Goal: Task Accomplishment & Management: Manage account settings

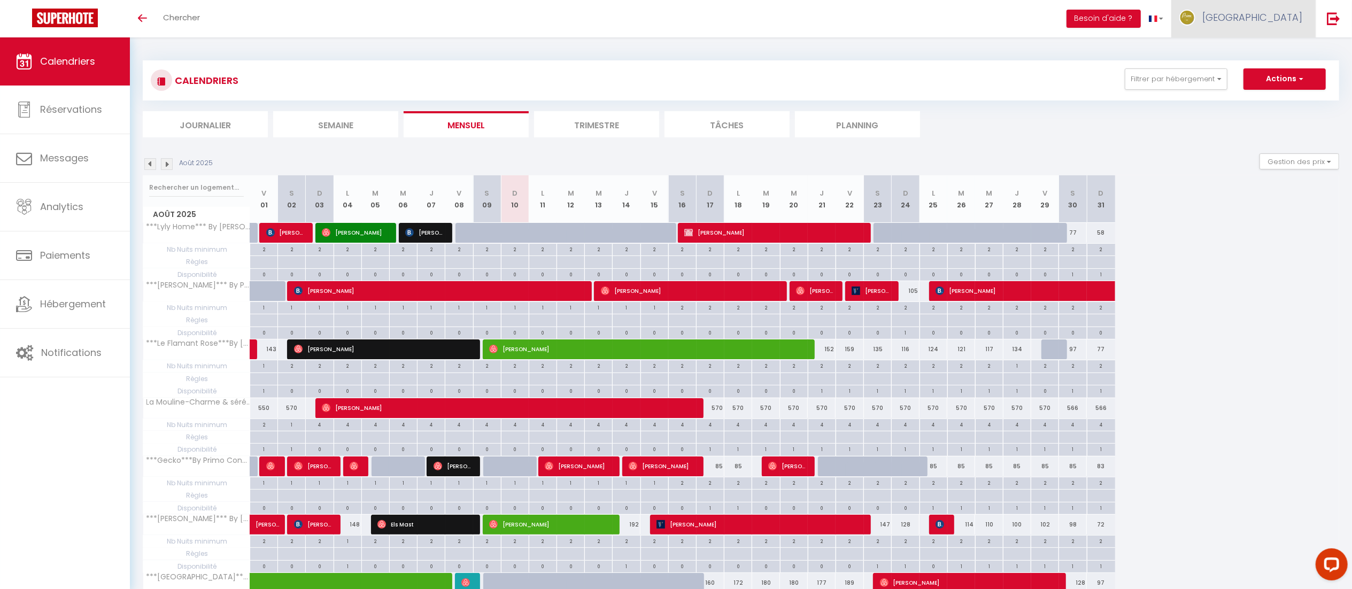
click at [1278, 14] on span "[GEOGRAPHIC_DATA]" at bounding box center [1252, 17] width 100 height 13
click at [1261, 46] on link "Paramètres" at bounding box center [1272, 53] width 79 height 18
select select "fr"
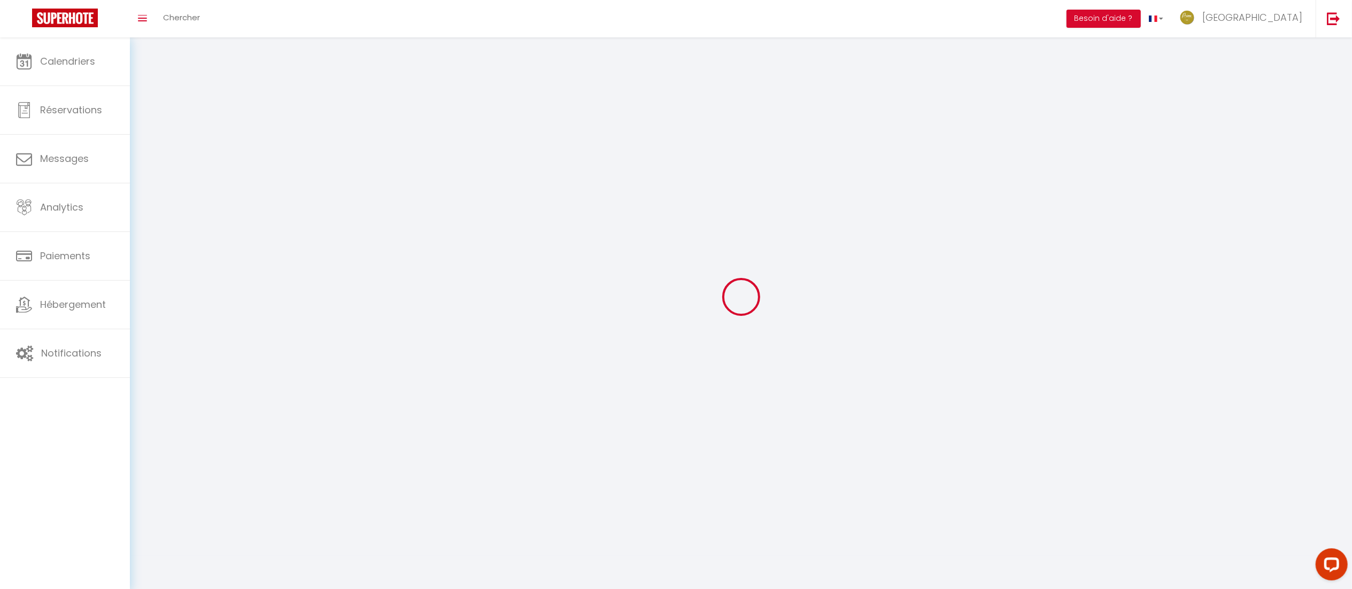
type input "[GEOGRAPHIC_DATA]"
type input "Primo Conciergerie"
type input "0631447117"
type input "[STREET_ADDRESS]"
type input "75009"
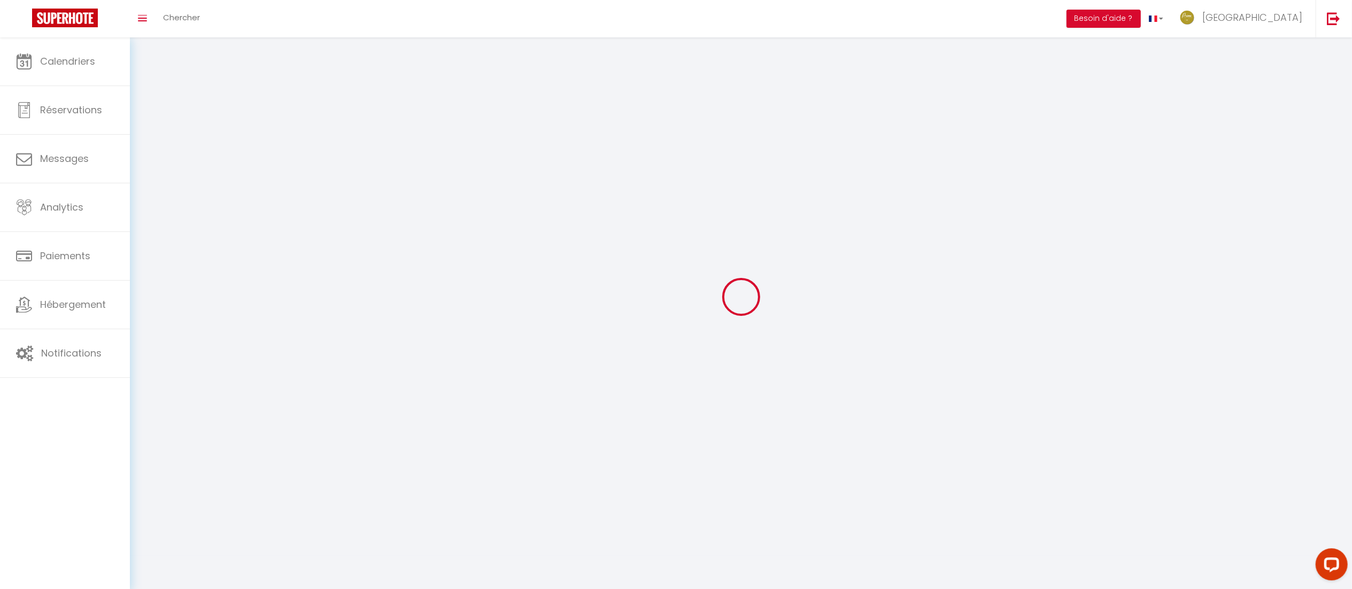
type input "[GEOGRAPHIC_DATA]"
type input "359kdISKXv6lt1PmiQVppuxMM"
type input "XoC7JPTQsexEl5mQTVXp1Uas6"
type input "[URL][DOMAIN_NAME]"
select select "28"
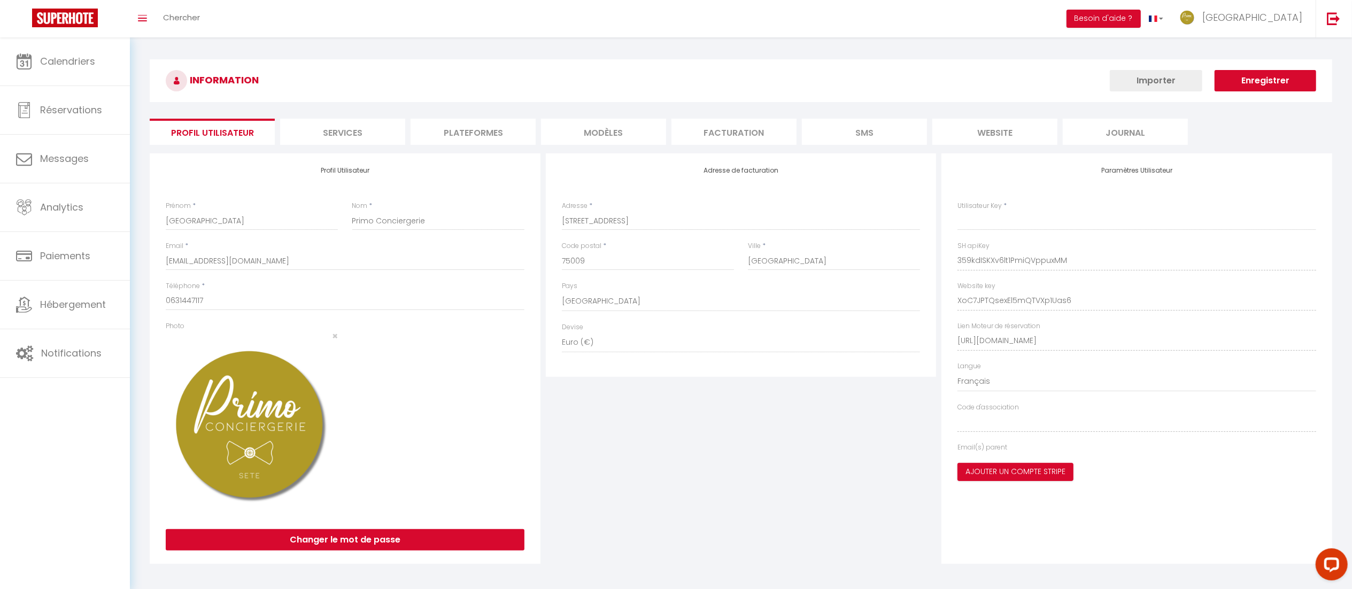
type input "359kdISKXv6lt1PmiQVppuxMM"
type input "XoC7JPTQsexEl5mQTVXp1Uas6"
type input "[URL][DOMAIN_NAME]"
select select "fr"
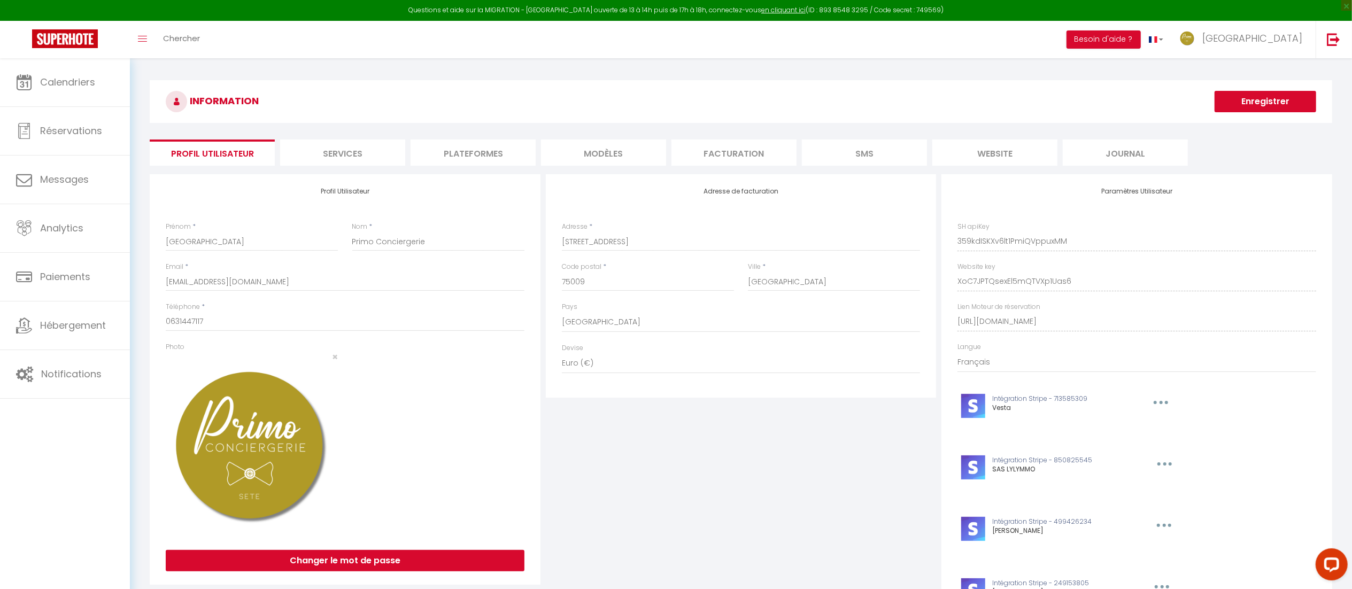
click at [475, 153] on li "Plateformes" at bounding box center [473, 153] width 125 height 26
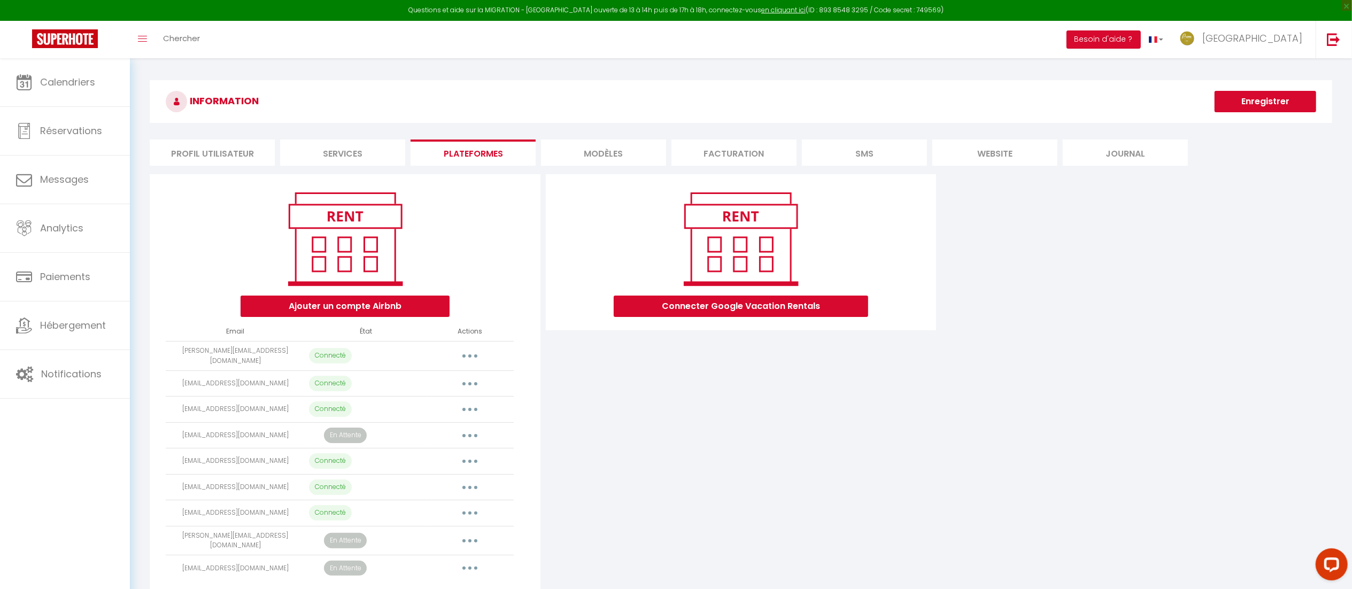
scroll to position [58, 0]
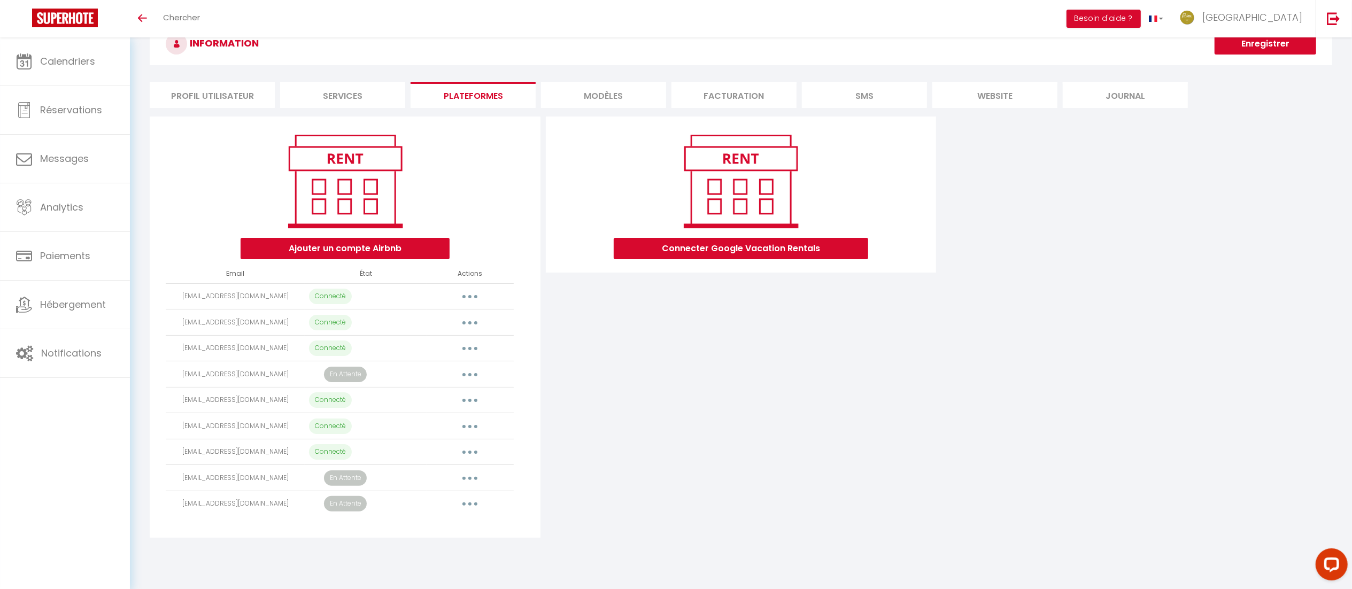
click at [472, 300] on button "button" at bounding box center [470, 296] width 30 height 17
click at [610, 384] on div "Connecter Google Vacation Rentals" at bounding box center [741, 327] width 396 height 421
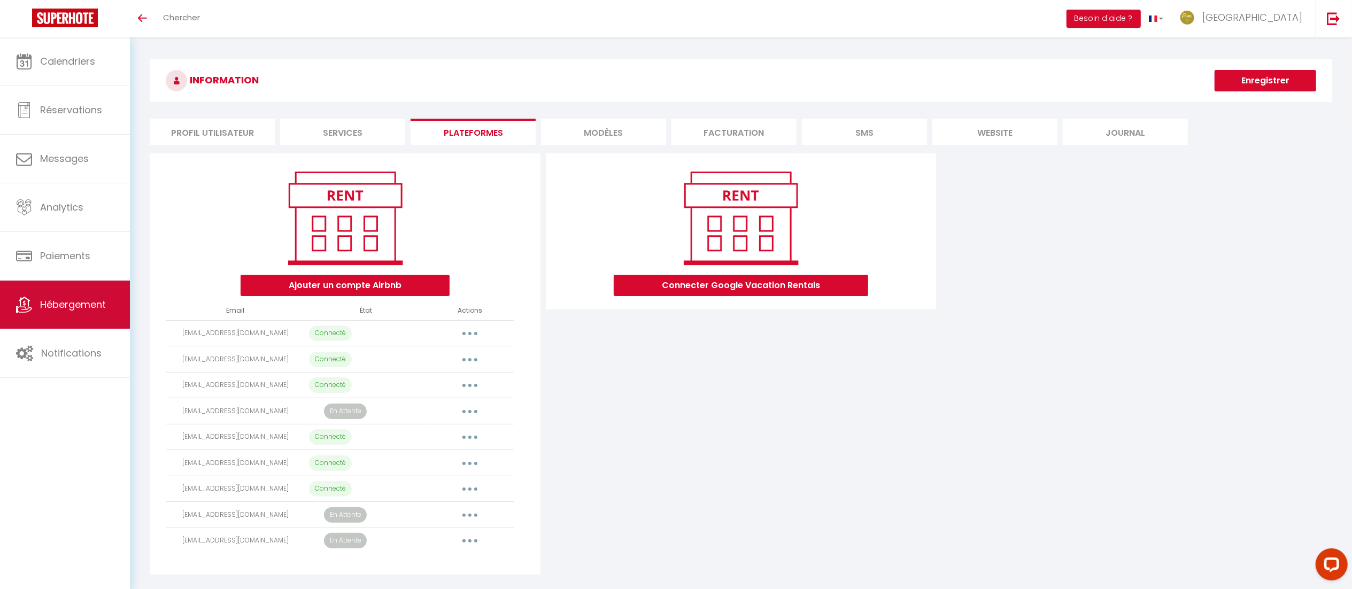
click at [71, 310] on span "Hébergement" at bounding box center [73, 304] width 66 height 13
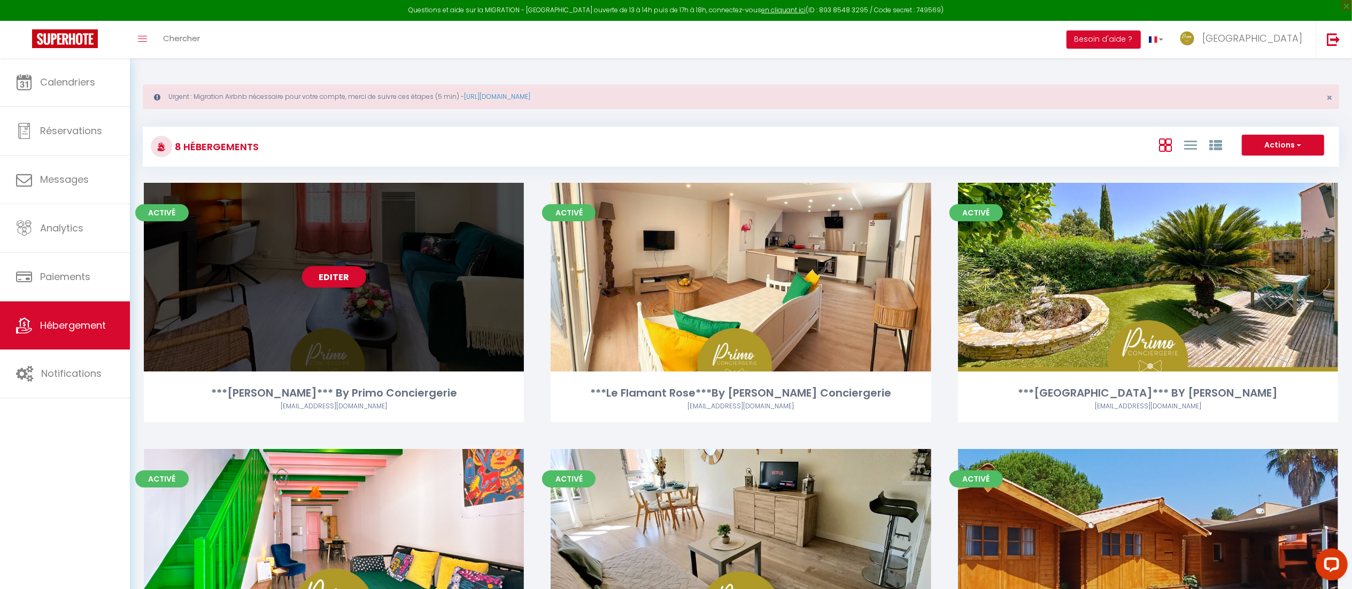
click at [352, 269] on link "Editer" at bounding box center [334, 276] width 64 height 21
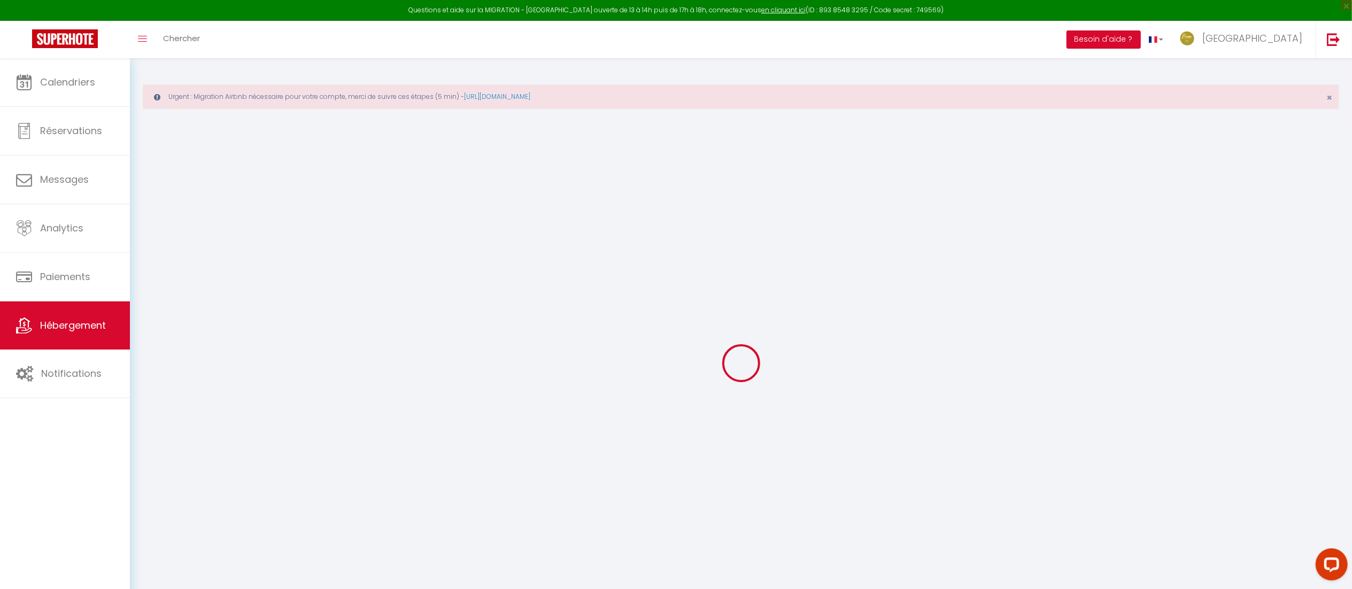
select select
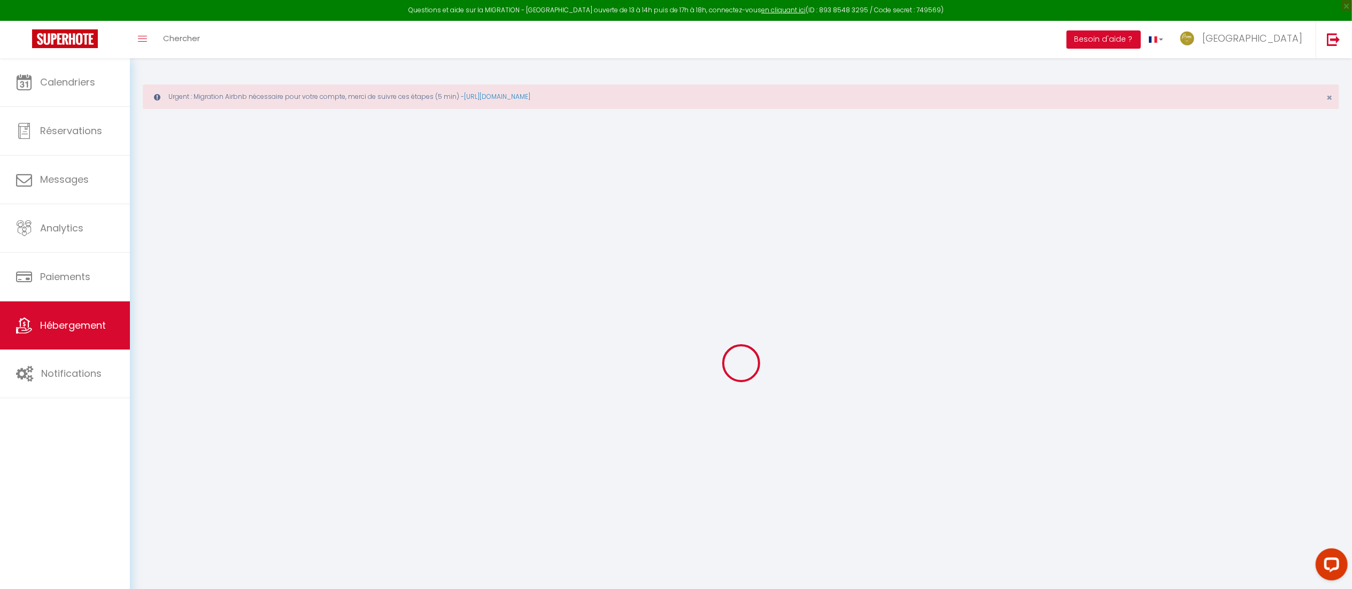
select select
checkbox input "false"
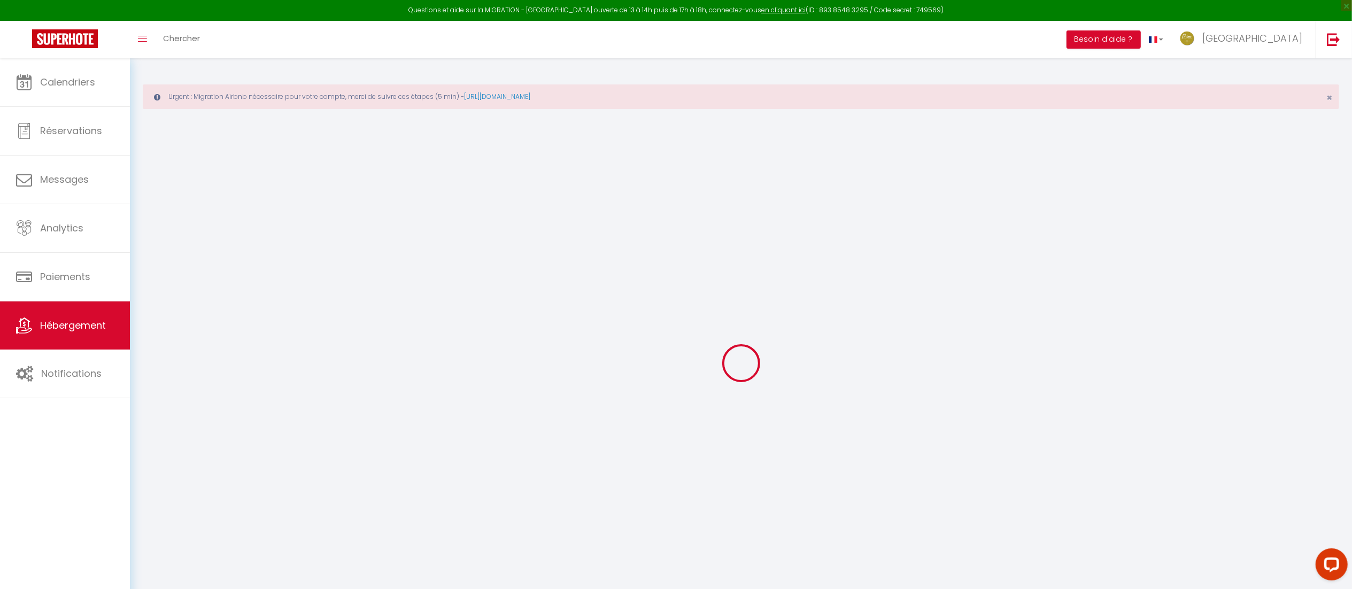
select select
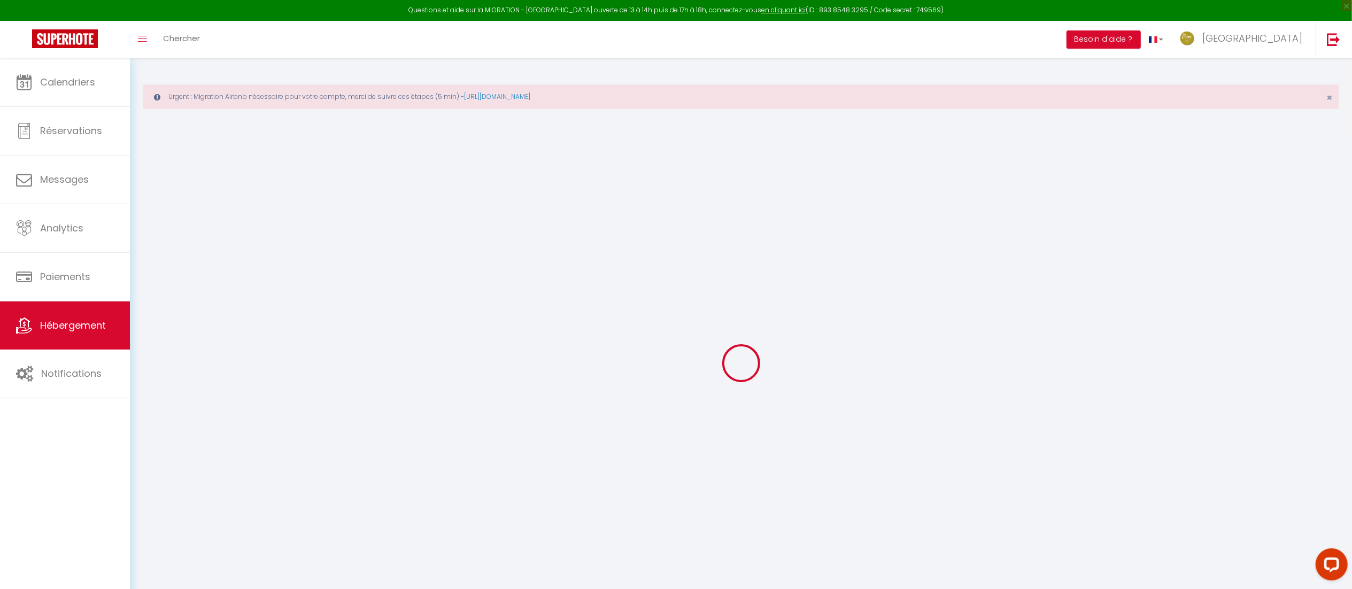
select select
checkbox input "false"
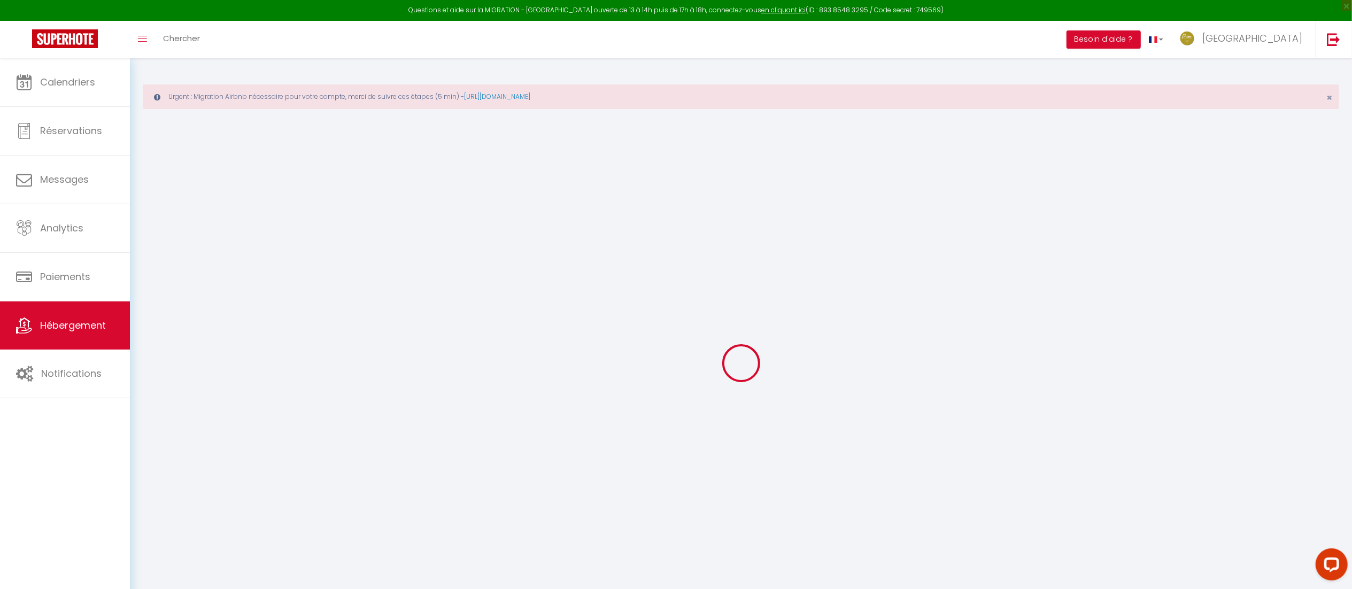
checkbox input "false"
select select
type input "***[PERSON_NAME]*** By Primo Conciergerie"
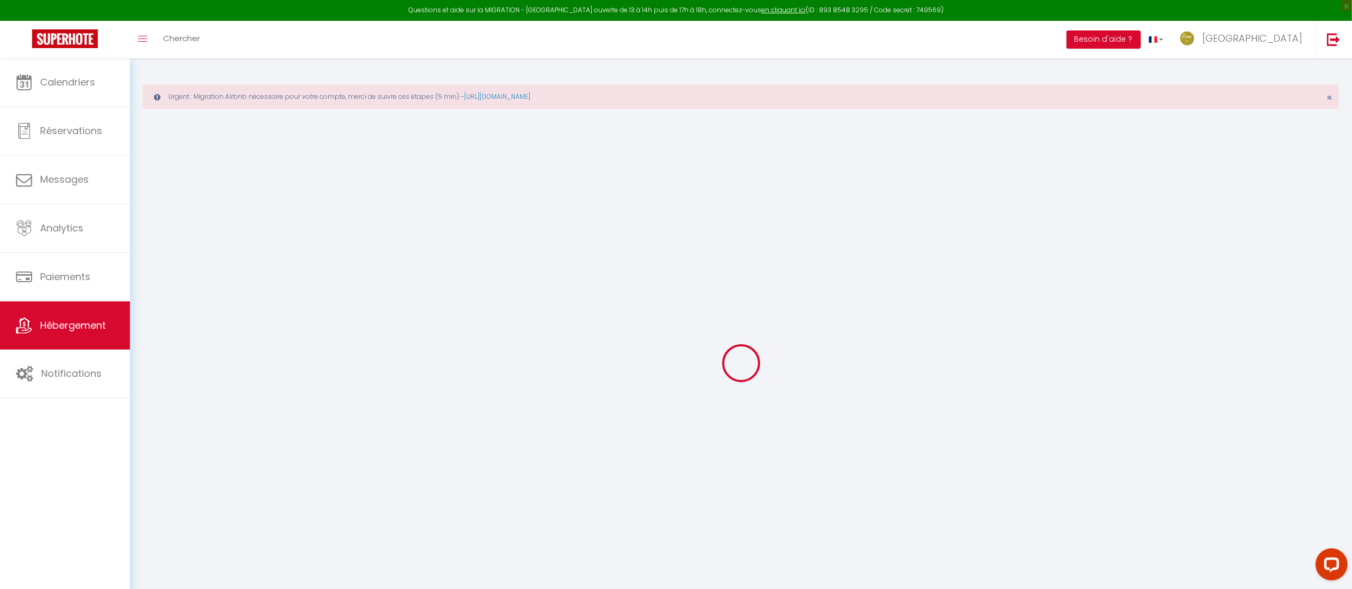
type input "[PERSON_NAME]"
type input "ZISMAN"
type input "Parc [PERSON_NAME] [STREET_ADDRESS]"
type input "34200"
type input "Sète"
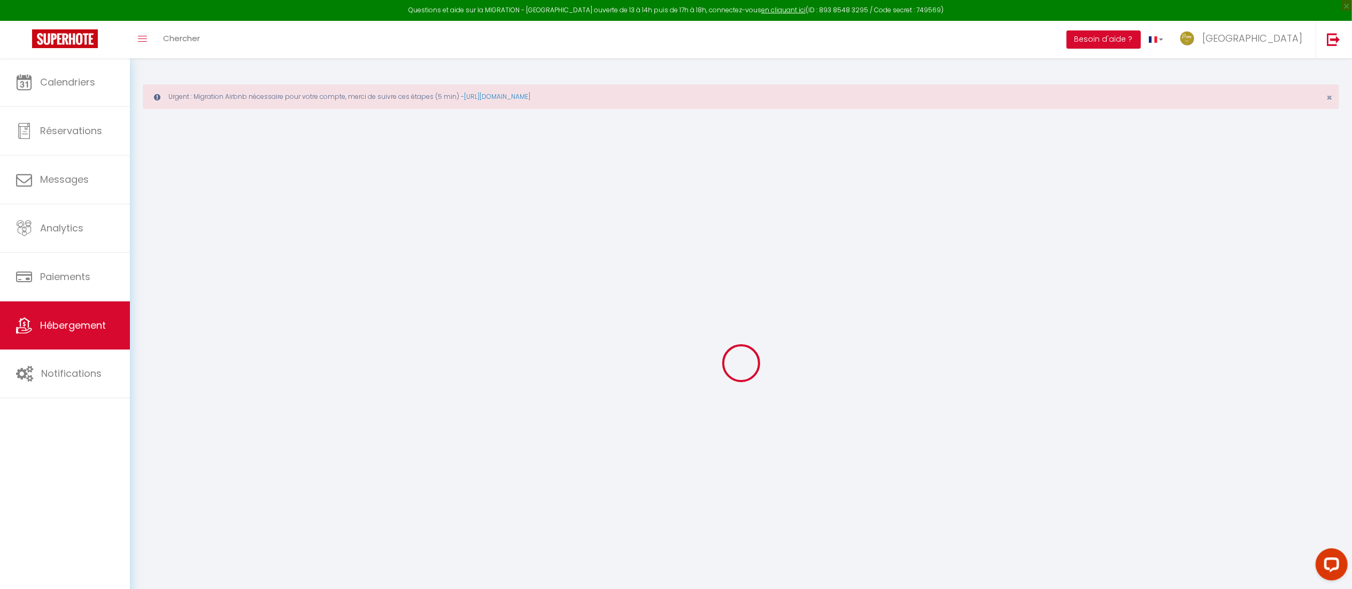
select select "2"
type input "66"
type input "50"
type input "7.20"
type input "3"
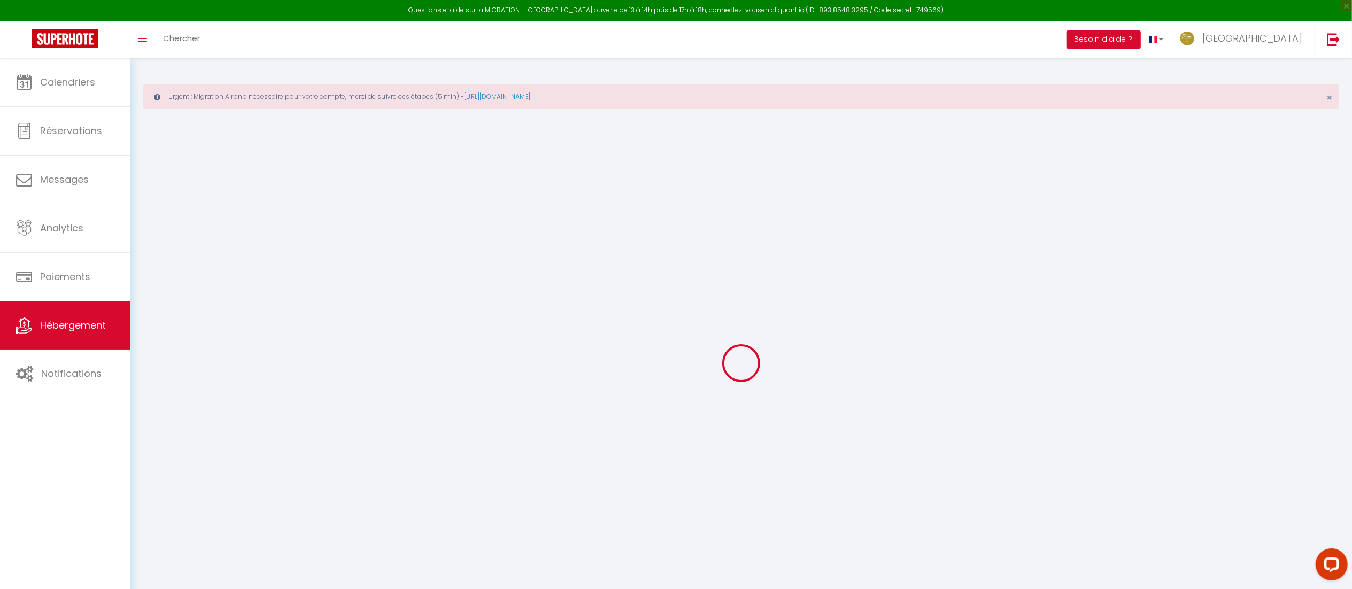
type input "200"
select select
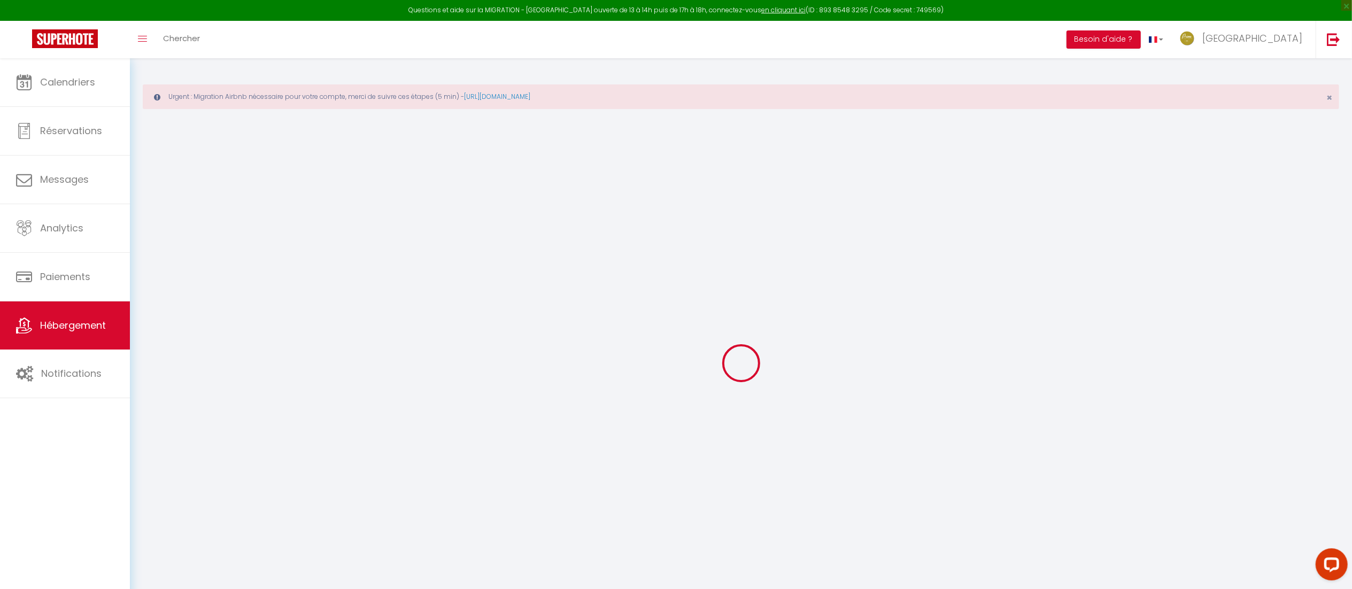
select select
type input "PARC [PERSON_NAME] - [STREET_ADDRESS]"
type input "34200"
type input "Sète"
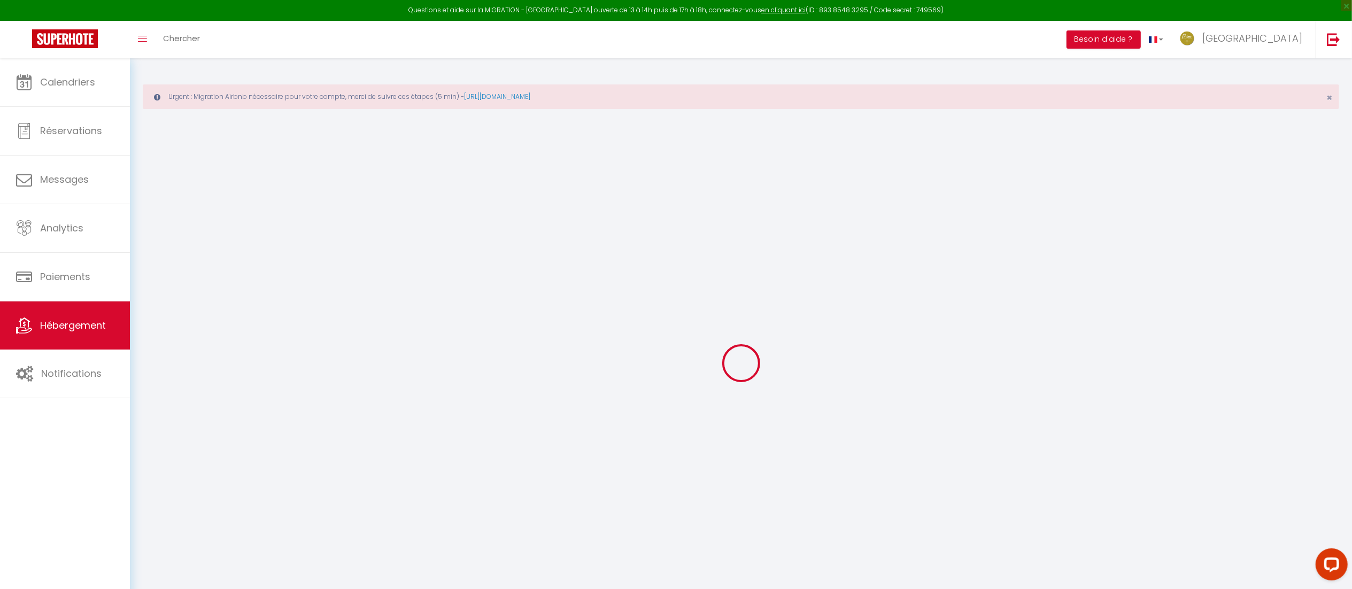
type input "[EMAIL_ADDRESS][DOMAIN_NAME]"
select select "14306"
checkbox input "true"
checkbox input "false"
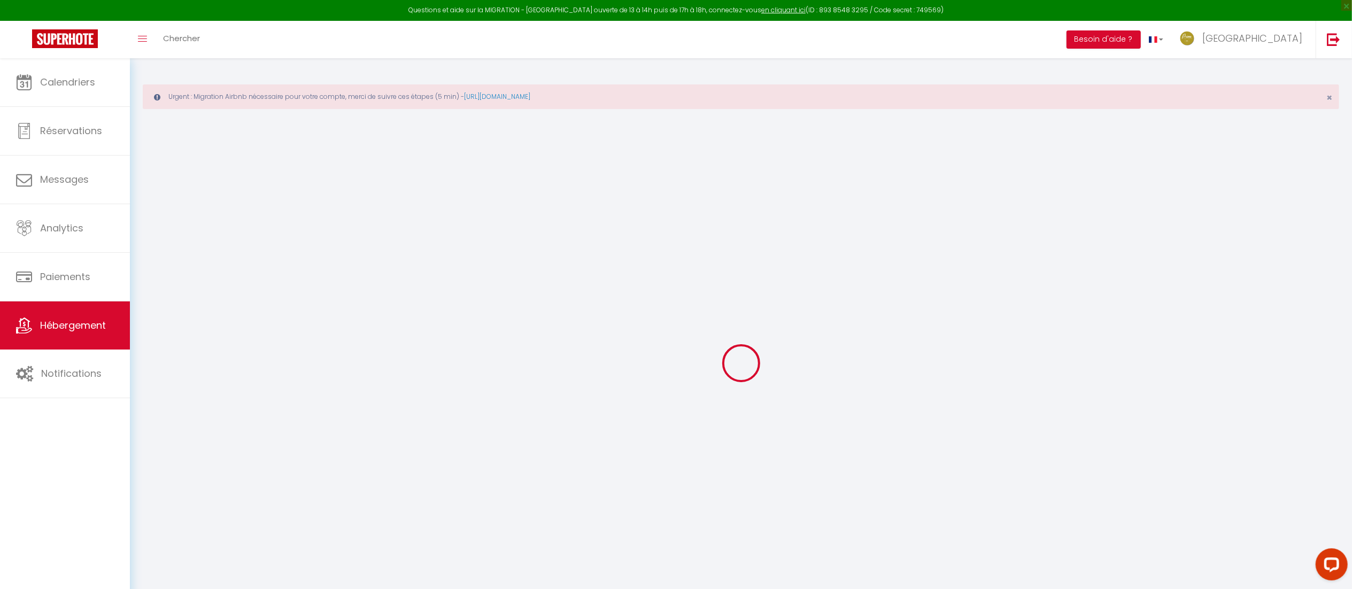
checkbox input "false"
radio input "true"
type input "50"
type input "0"
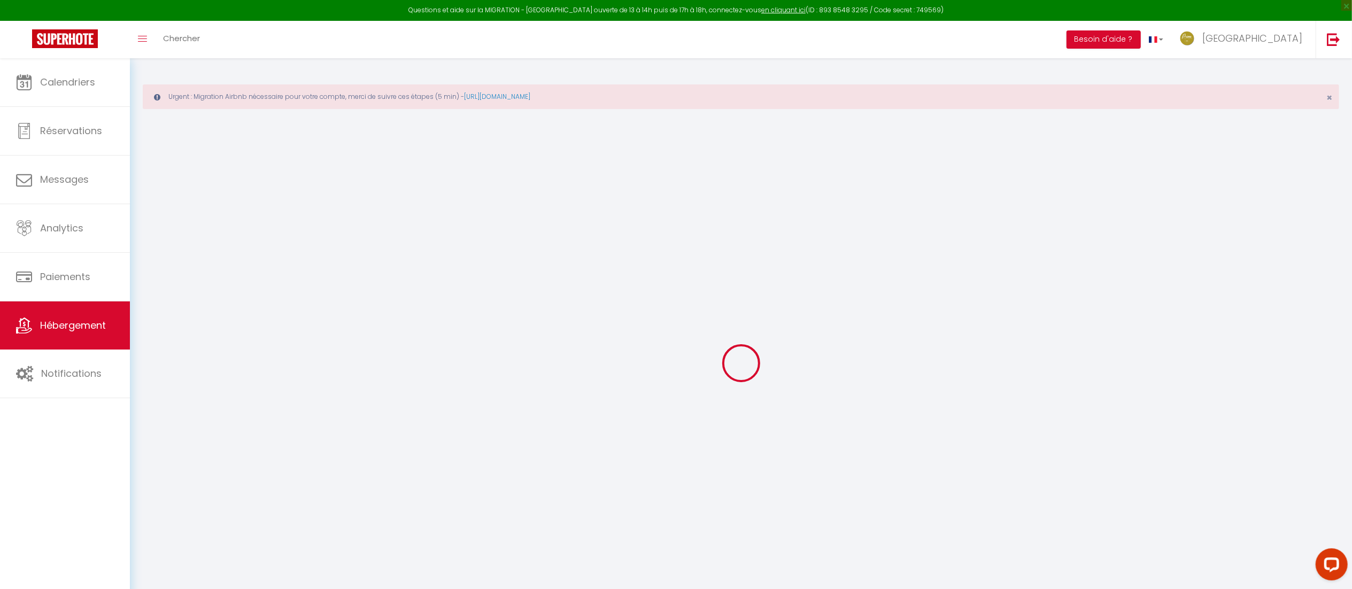
type input "0"
select select
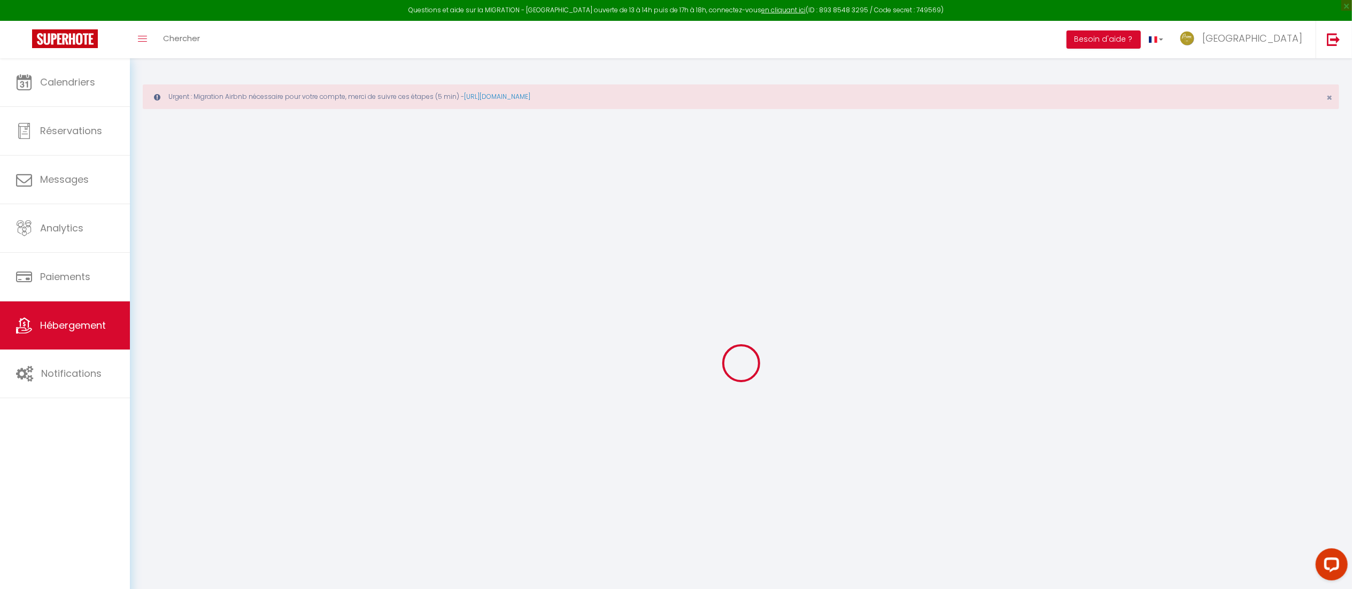
select select
checkbox input "true"
checkbox input "false"
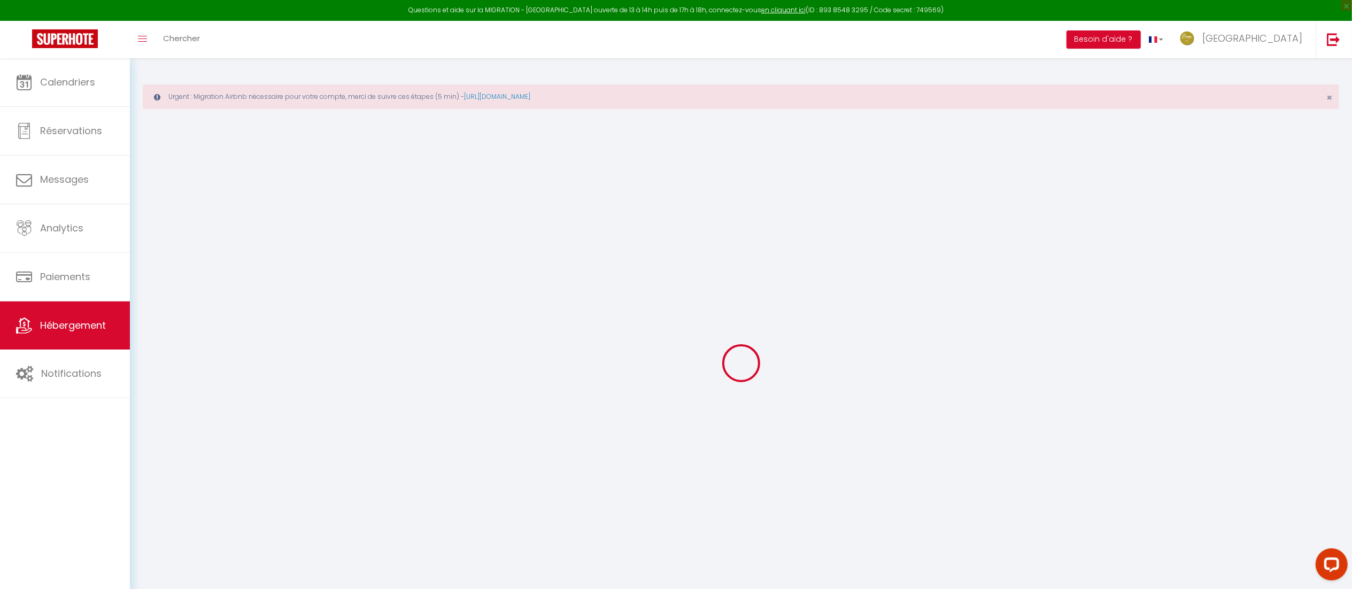
checkbox input "false"
select select
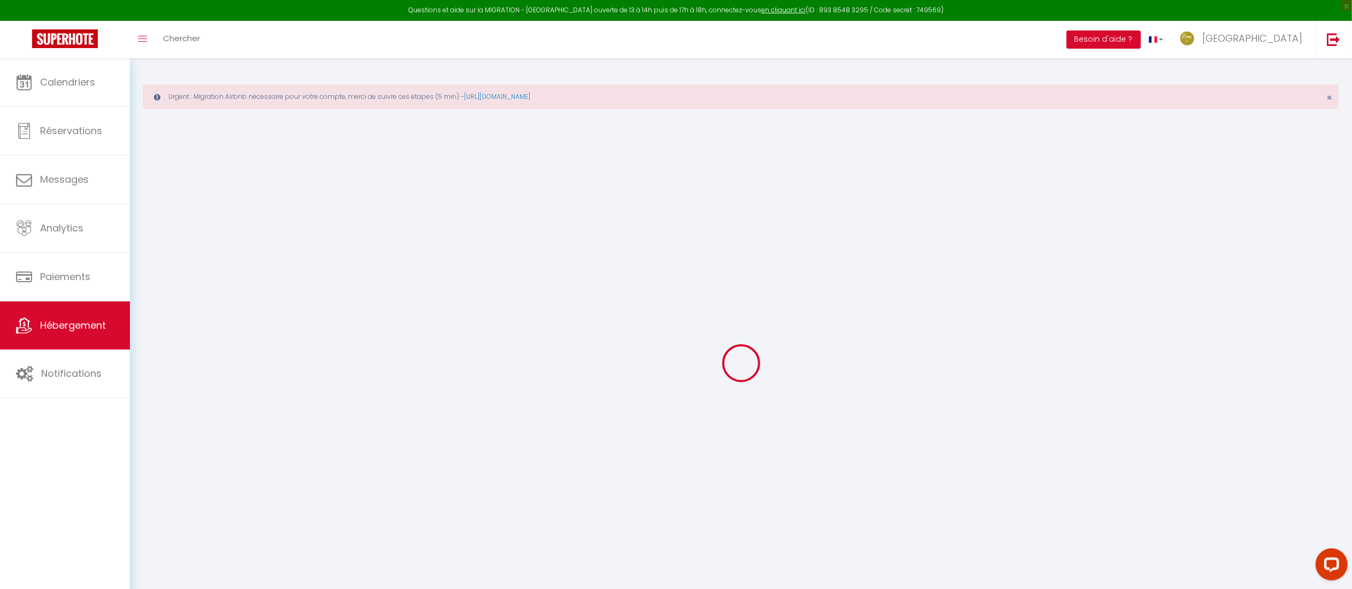
select select
checkbox input "true"
checkbox input "false"
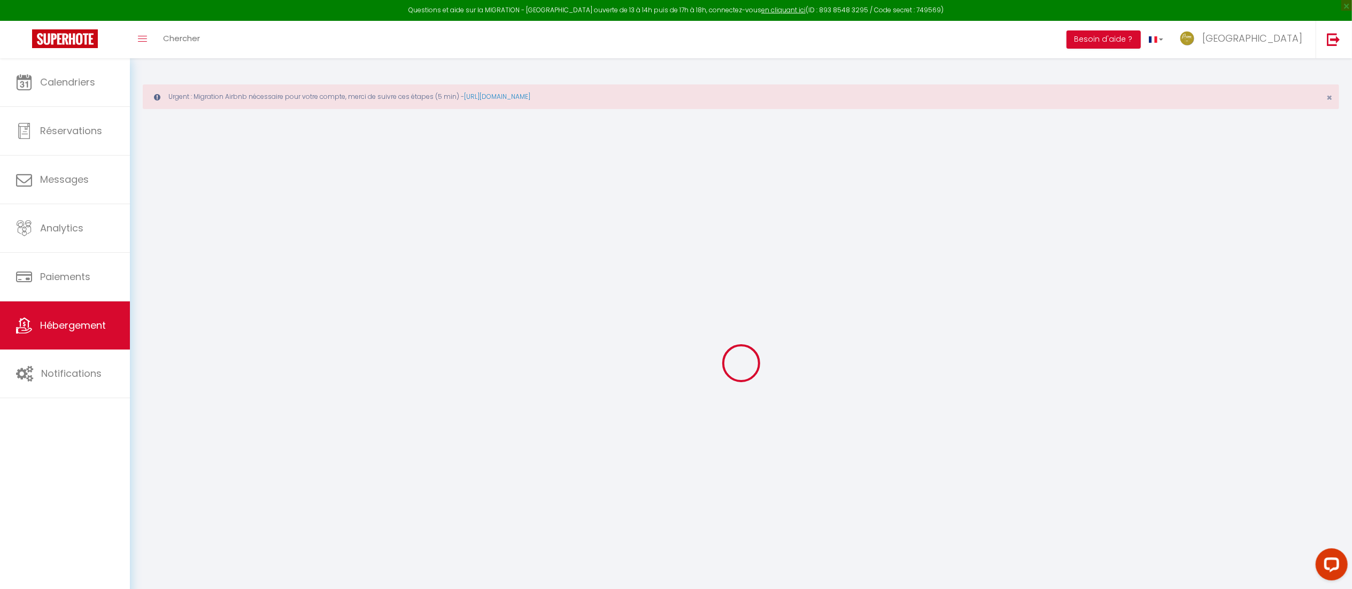
checkbox input "false"
select select "+ 20 %"
select select "+ 30 %"
checkbox input "true"
checkbox input "false"
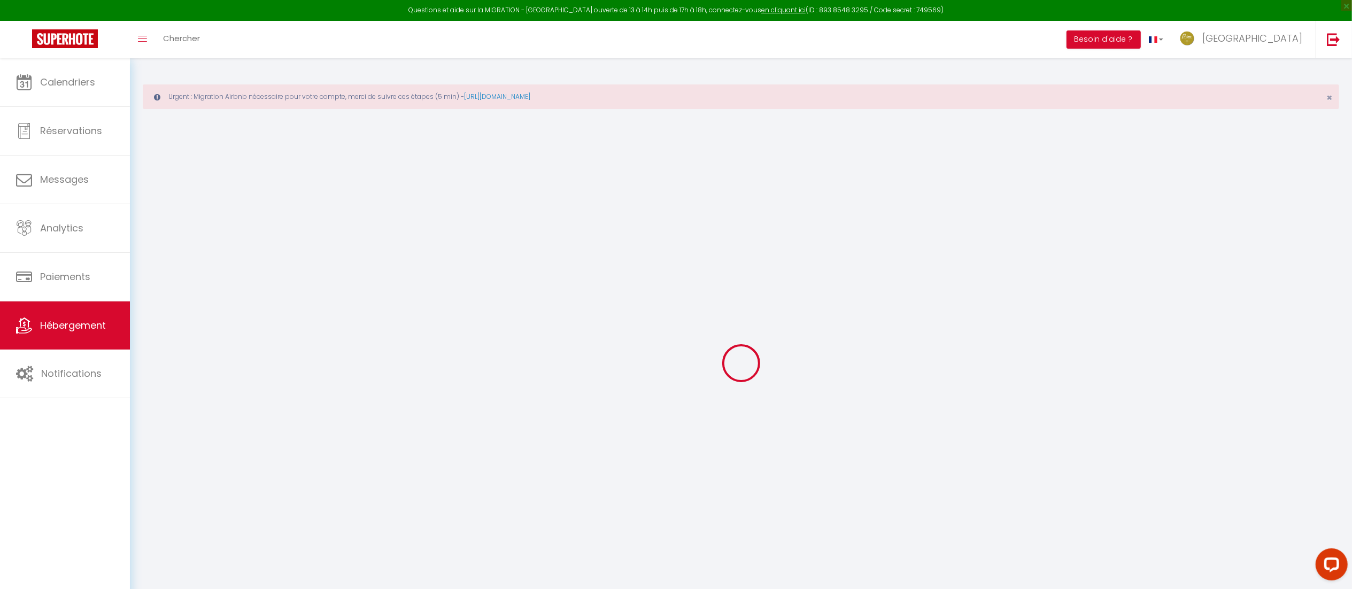
checkbox input "false"
select select
select select "365"
select select "EUR"
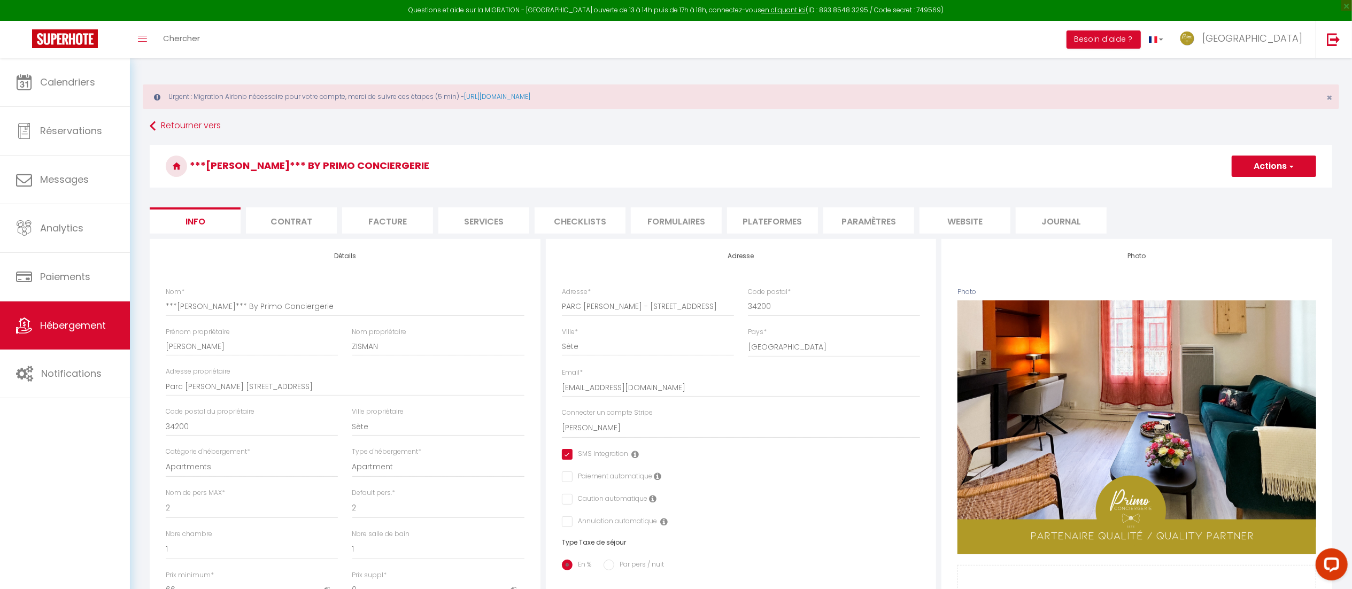
click at [779, 228] on li "Plateformes" at bounding box center [772, 220] width 91 height 26
select select
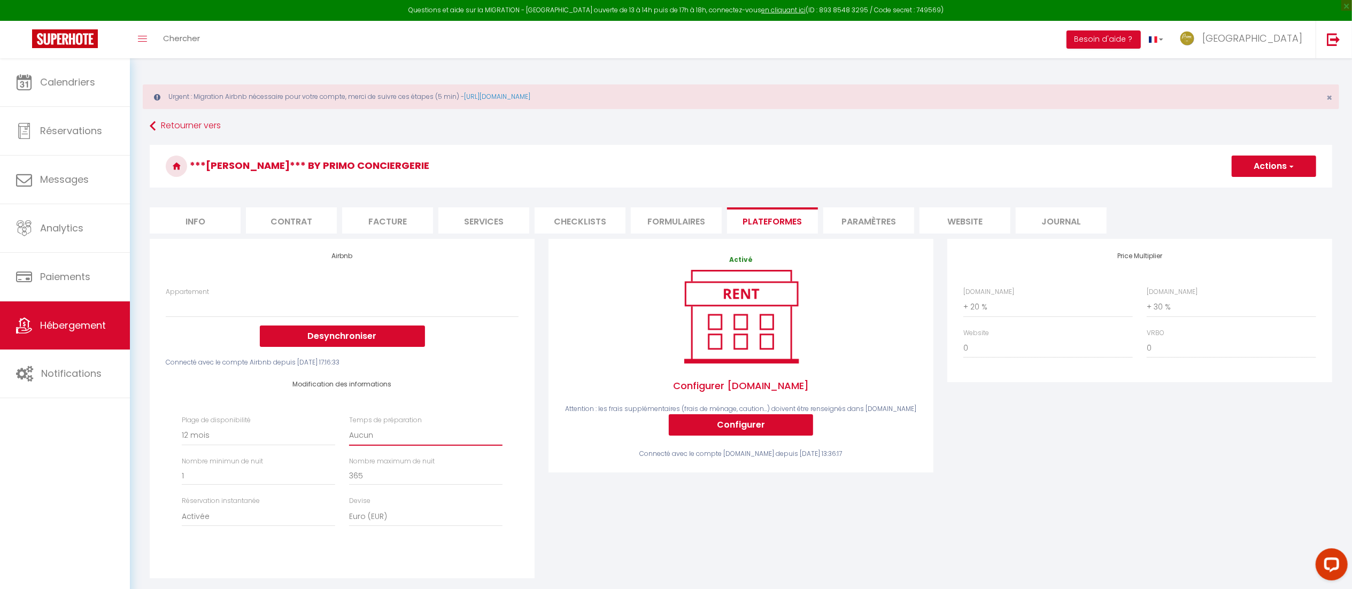
click at [369, 432] on select "Aucun 1 nuit avant et après chaque réservation 2 nuits avant et après chaque ré…" at bounding box center [425, 436] width 153 height 20
click at [244, 521] on select "Activée Demander des évaluations positives" at bounding box center [258, 516] width 153 height 20
select select "well_reviewed_guests"
click at [182, 507] on select "Activée Demander des évaluations positives" at bounding box center [258, 516] width 153 height 20
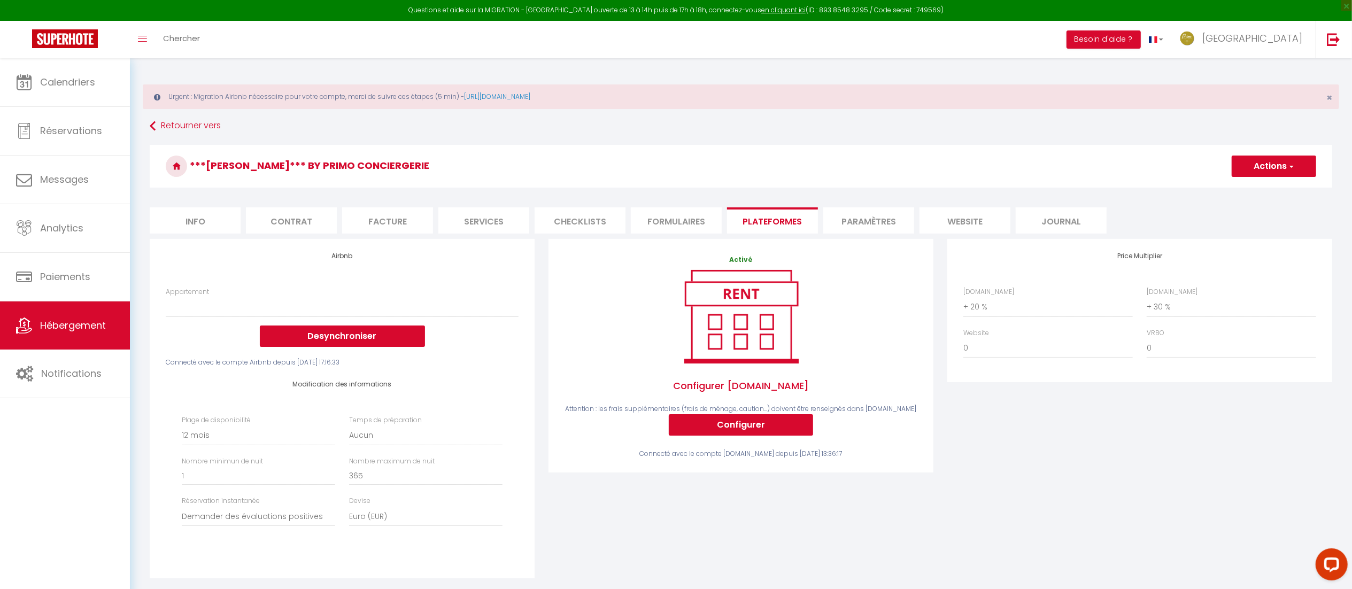
click at [1284, 168] on button "Actions" at bounding box center [1274, 166] width 84 height 21
click at [1259, 189] on link "Enregistrer" at bounding box center [1273, 190] width 84 height 14
select select
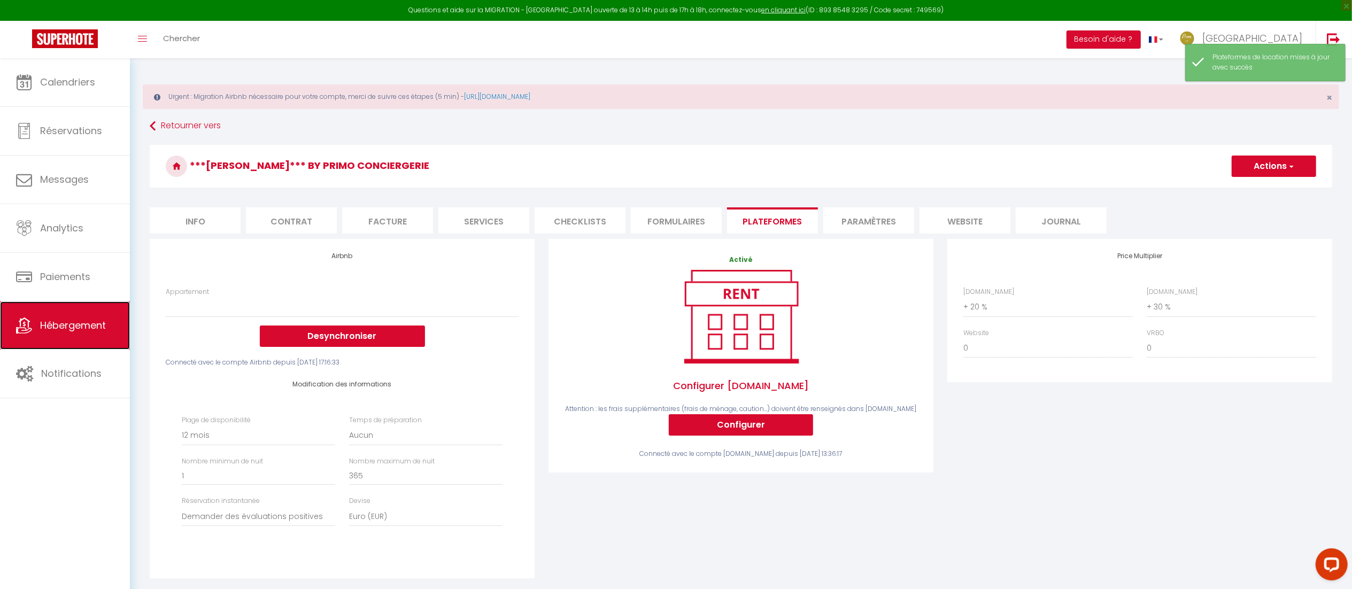
click at [90, 323] on span "Hébergement" at bounding box center [73, 325] width 66 height 13
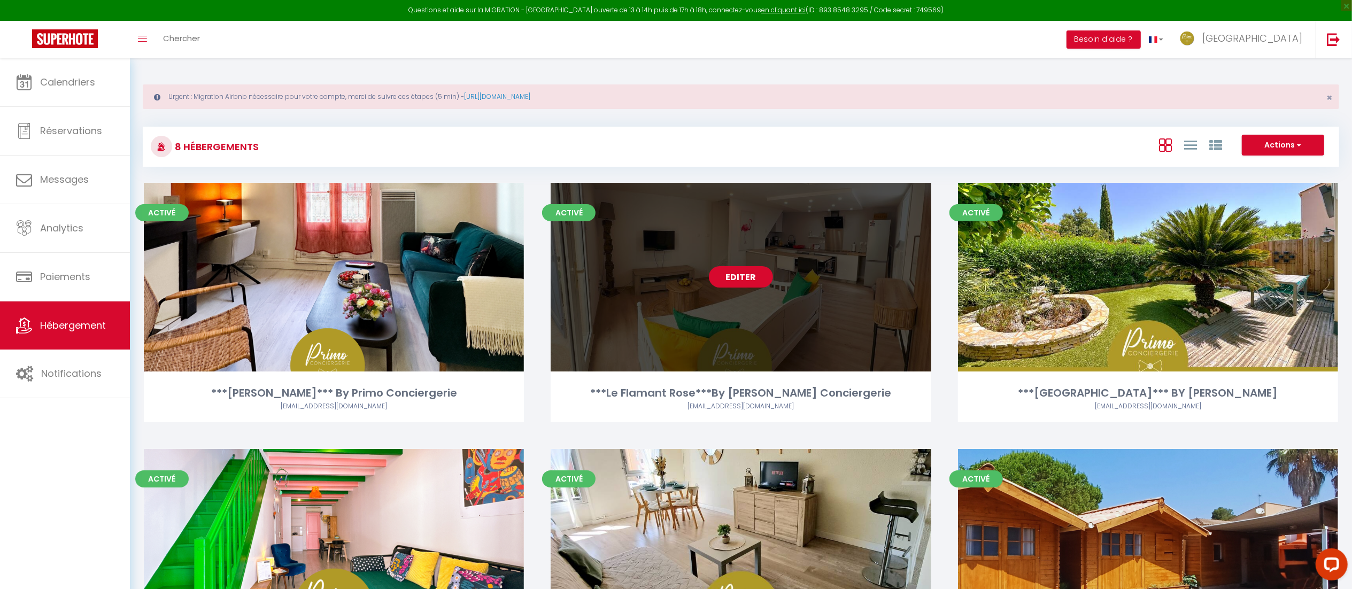
click at [736, 284] on link "Editer" at bounding box center [741, 276] width 64 height 21
select select "3"
select select "2"
select select "1"
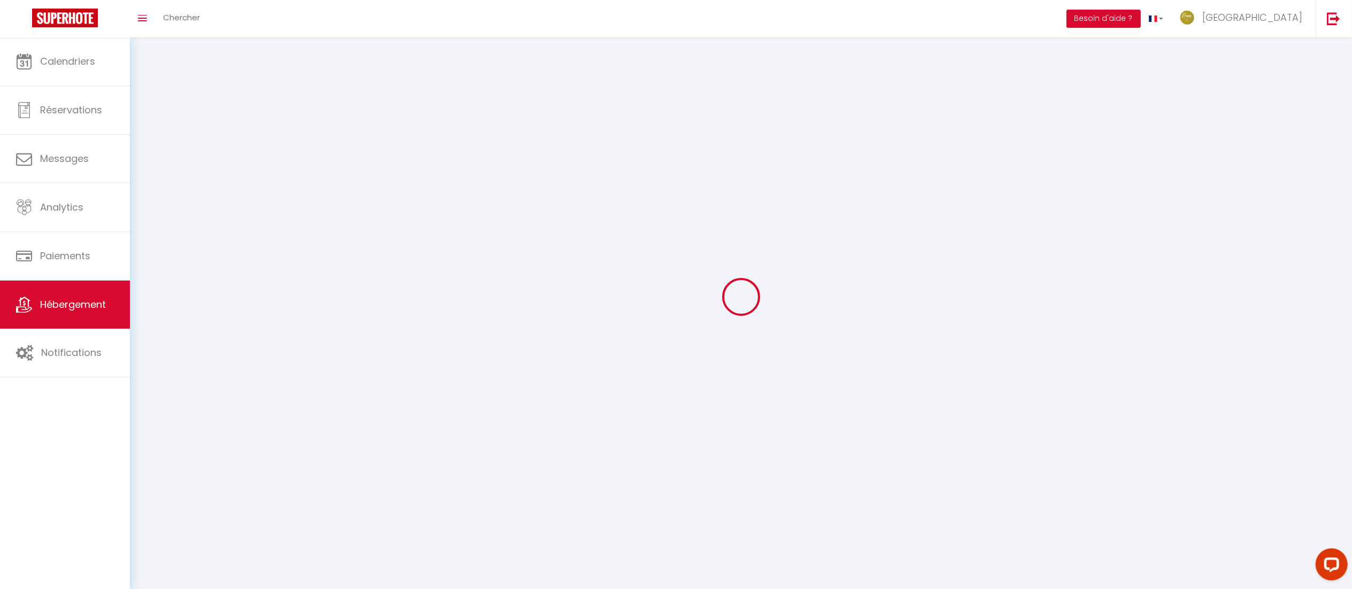
select select
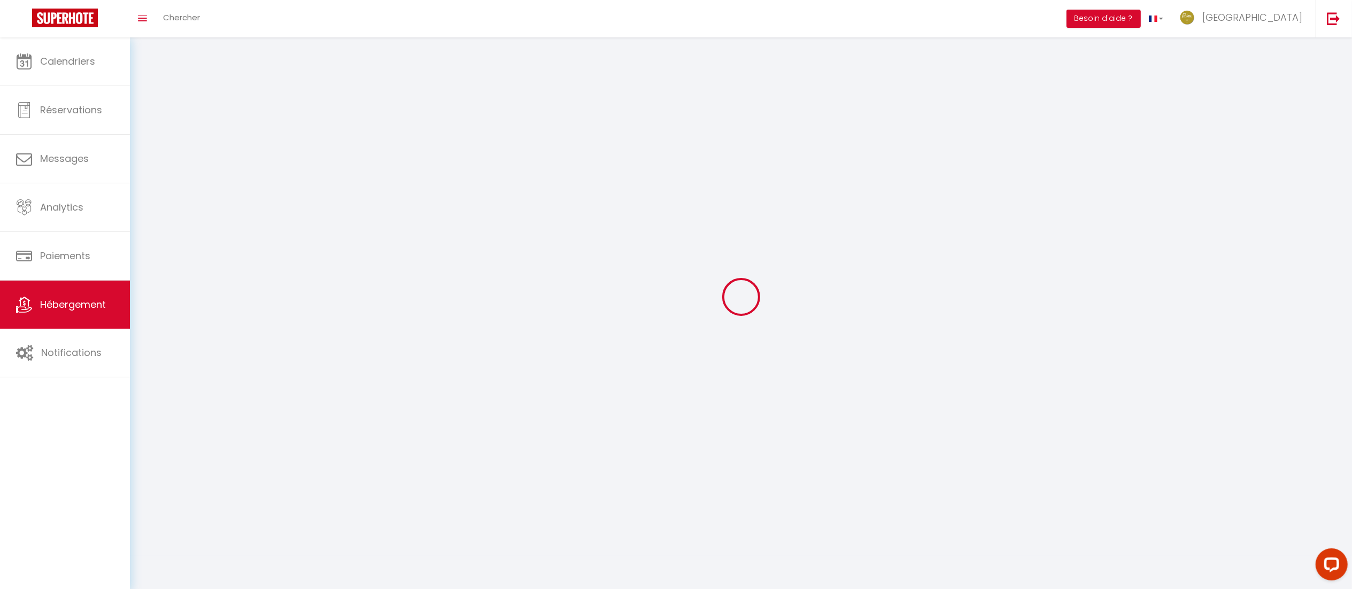
select select
checkbox input "false"
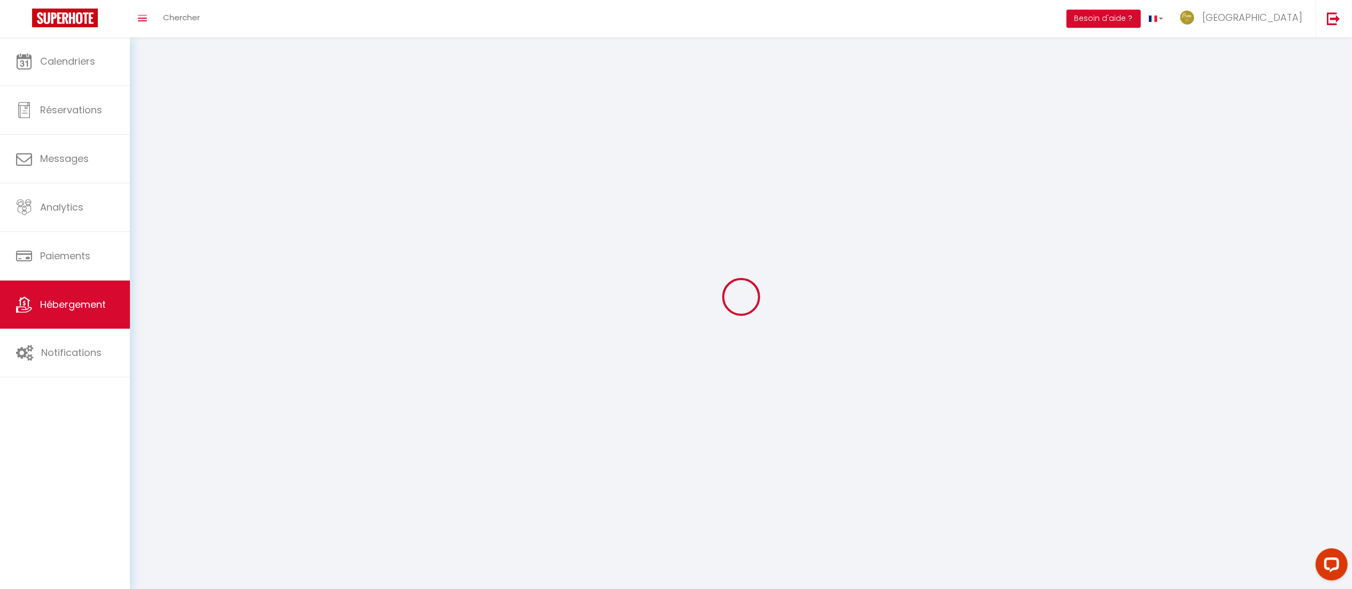
checkbox input "false"
select select
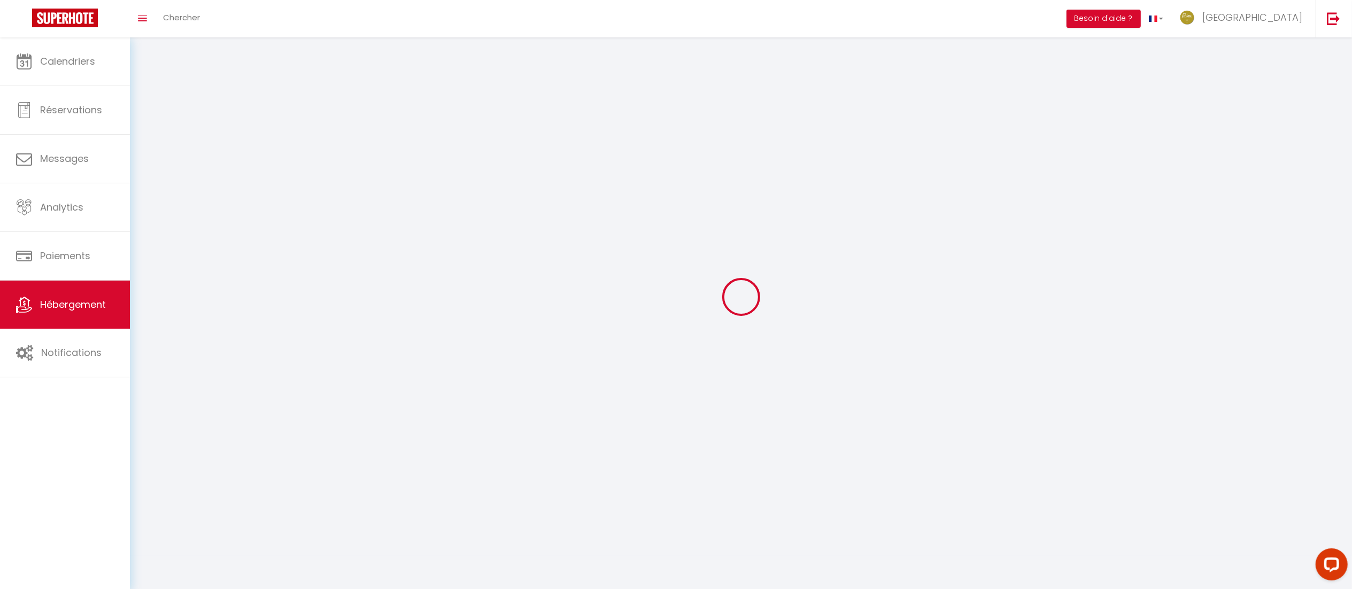
select select
checkbox input "false"
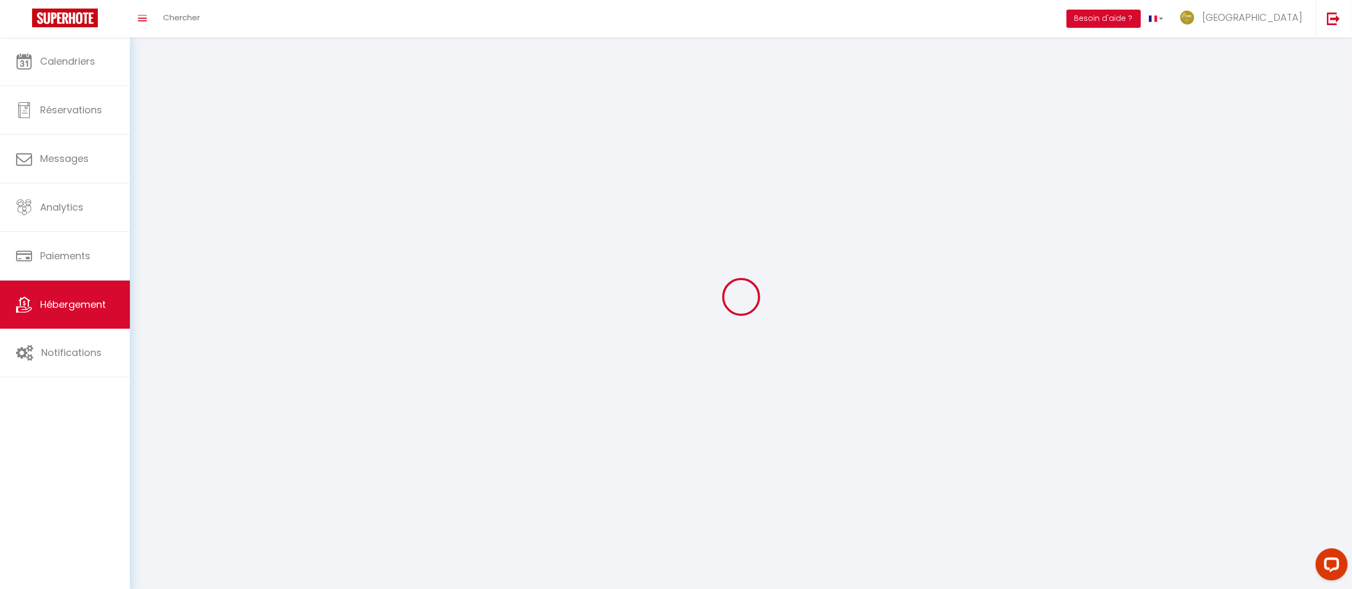
checkbox input "false"
select select
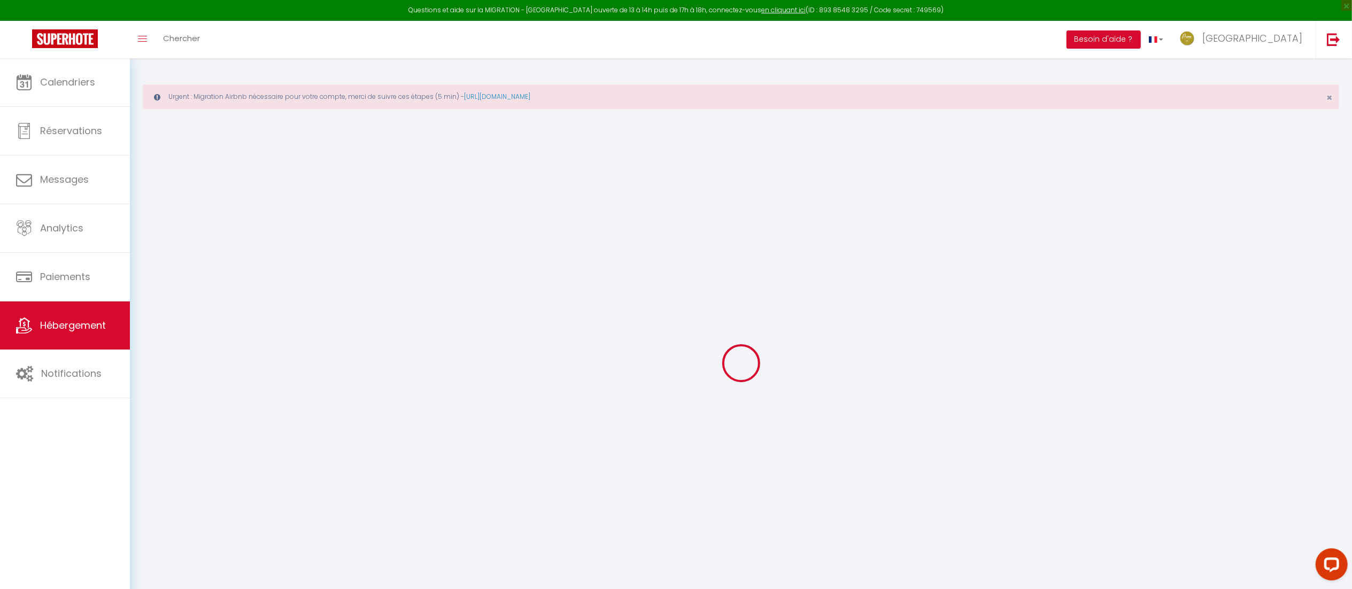
select select "+ 20 %"
select select "+ 30 %"
select select
checkbox input "true"
checkbox input "false"
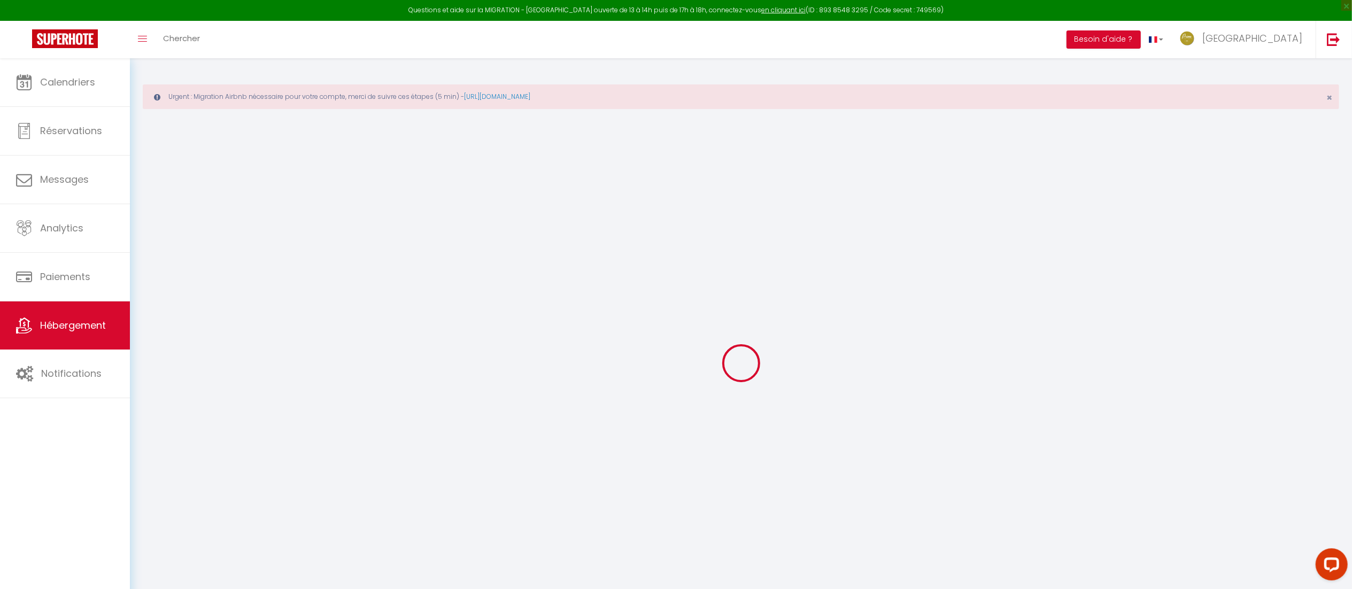
checkbox input "false"
select select "16:00"
select select
select select "11:00"
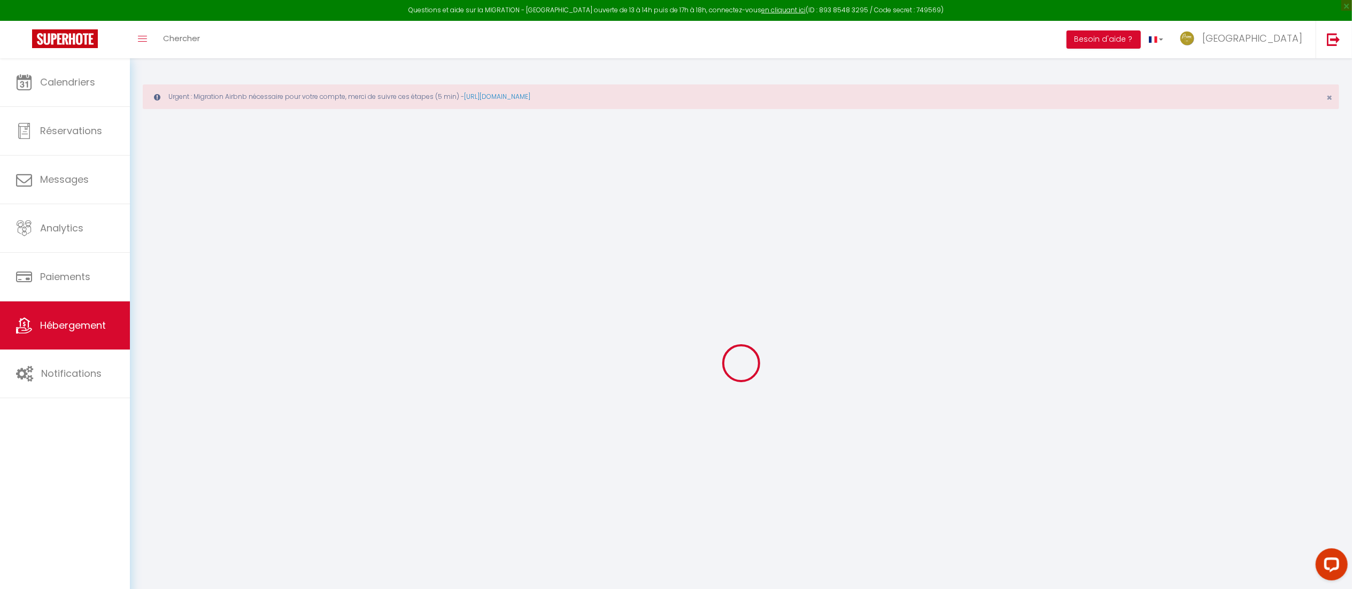
select select "30"
select select "120"
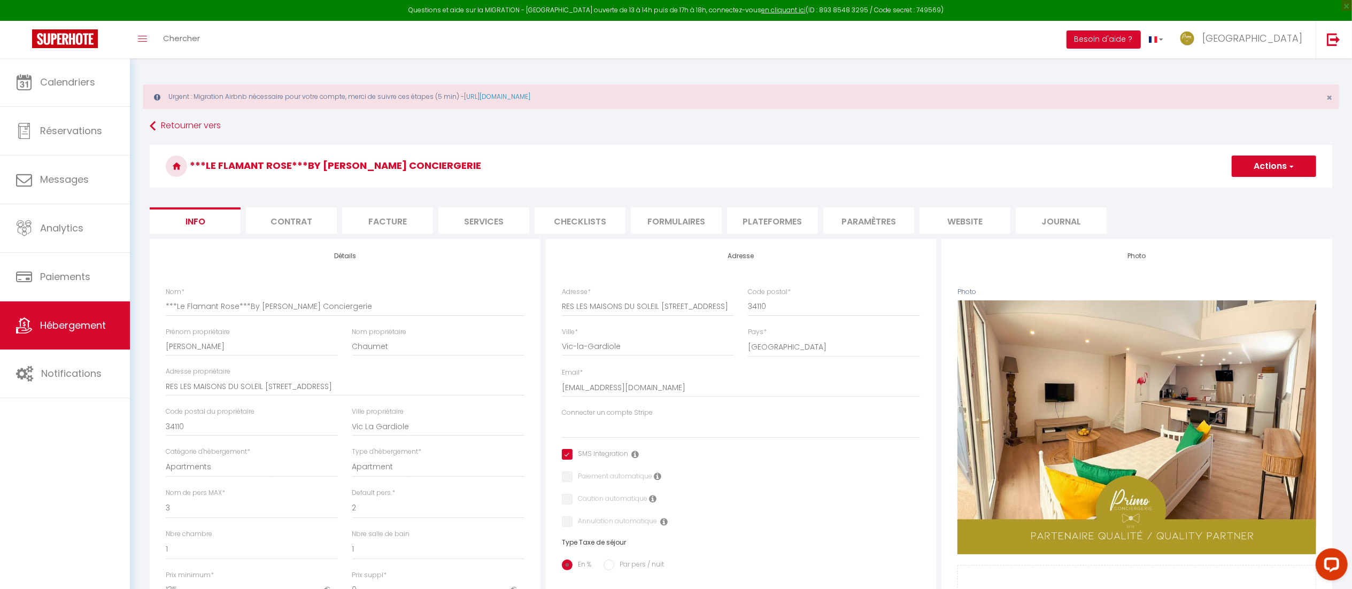
select select
checkbox input "true"
checkbox input "false"
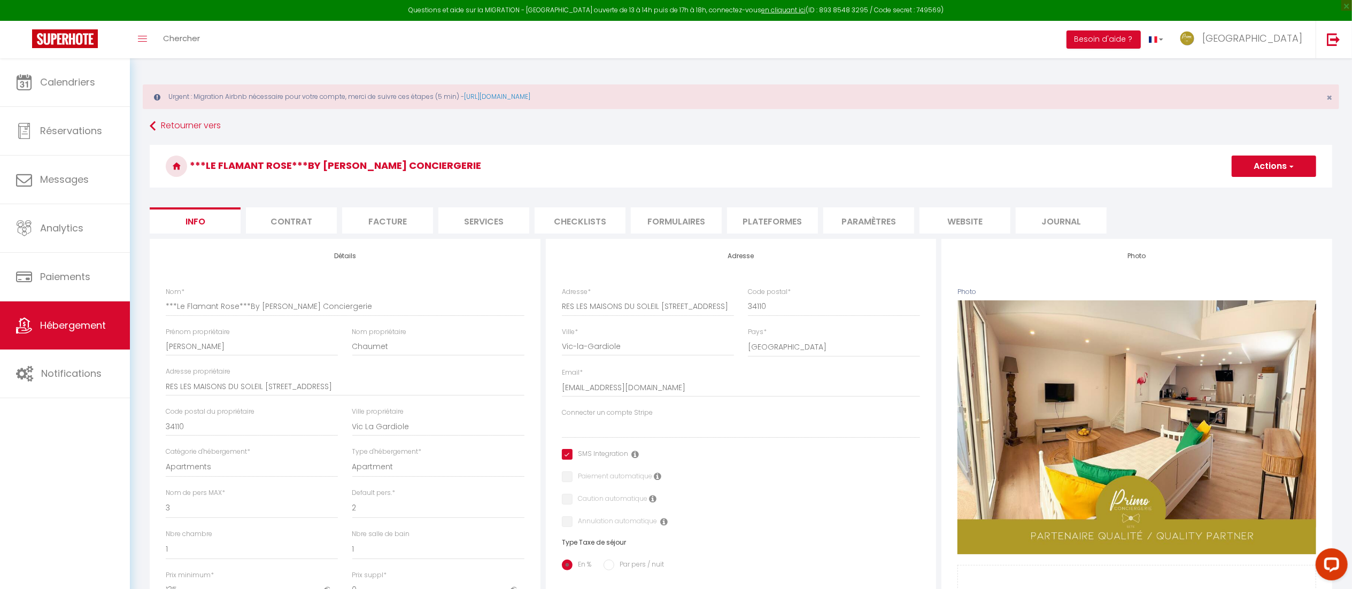
checkbox input "false"
select select "8155-1430414868269488037"
click at [771, 220] on li "Plateformes" at bounding box center [772, 220] width 91 height 26
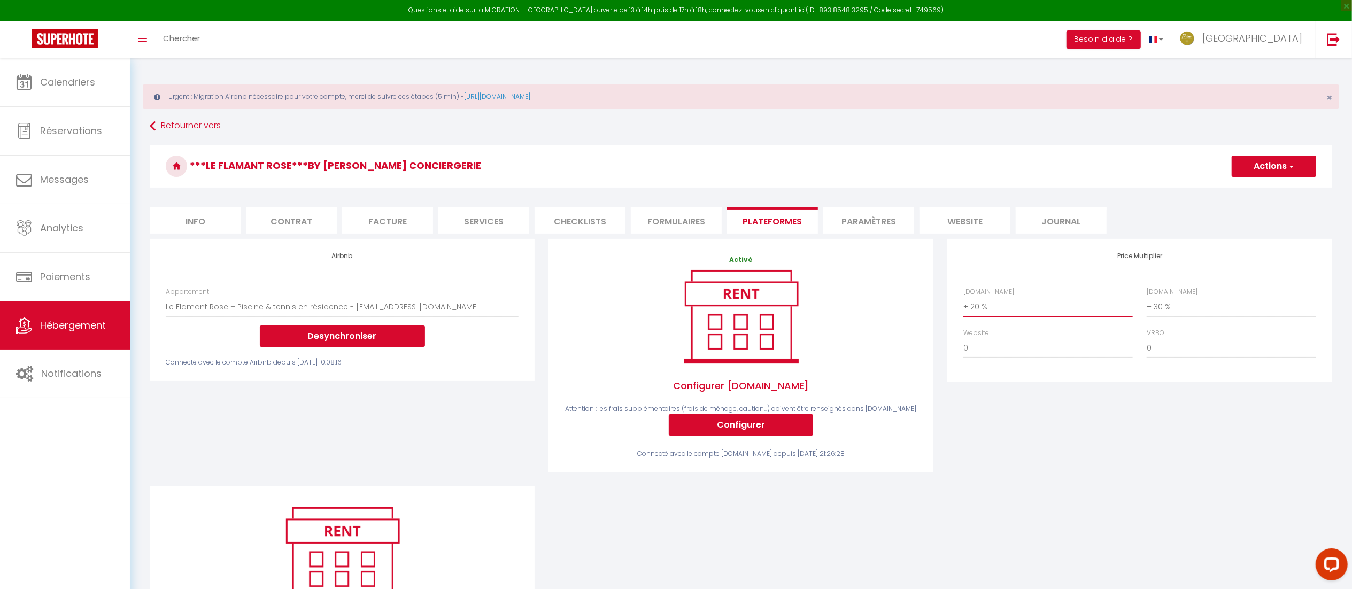
click at [1007, 311] on select "0 + 1 % + 2 % + 3 % + 4 % + 5 % + 6 % + 7 % + 8 % + 9 %" at bounding box center [1047, 307] width 169 height 20
click at [963, 297] on select "0 + 1 % + 2 % + 3 % + 4 % + 5 % + 6 % + 7 % + 8 % + 9 %" at bounding box center [1047, 307] width 169 height 20
click at [1000, 311] on select "0 + 1 % + 2 % + 3 % + 4 % + 5 % + 6 % + 7 % + 8 % + 9 %" at bounding box center [1047, 307] width 169 height 20
click at [963, 297] on select "0 + 1 % + 2 % + 3 % + 4 % + 5 % + 6 % + 7 % + 8 % + 9 %" at bounding box center [1047, 307] width 169 height 20
click at [1014, 311] on select "0 + 1 % + 2 % + 3 % + 4 % + 5 % + 6 % + 7 % + 8 % + 9 %" at bounding box center [1047, 307] width 169 height 20
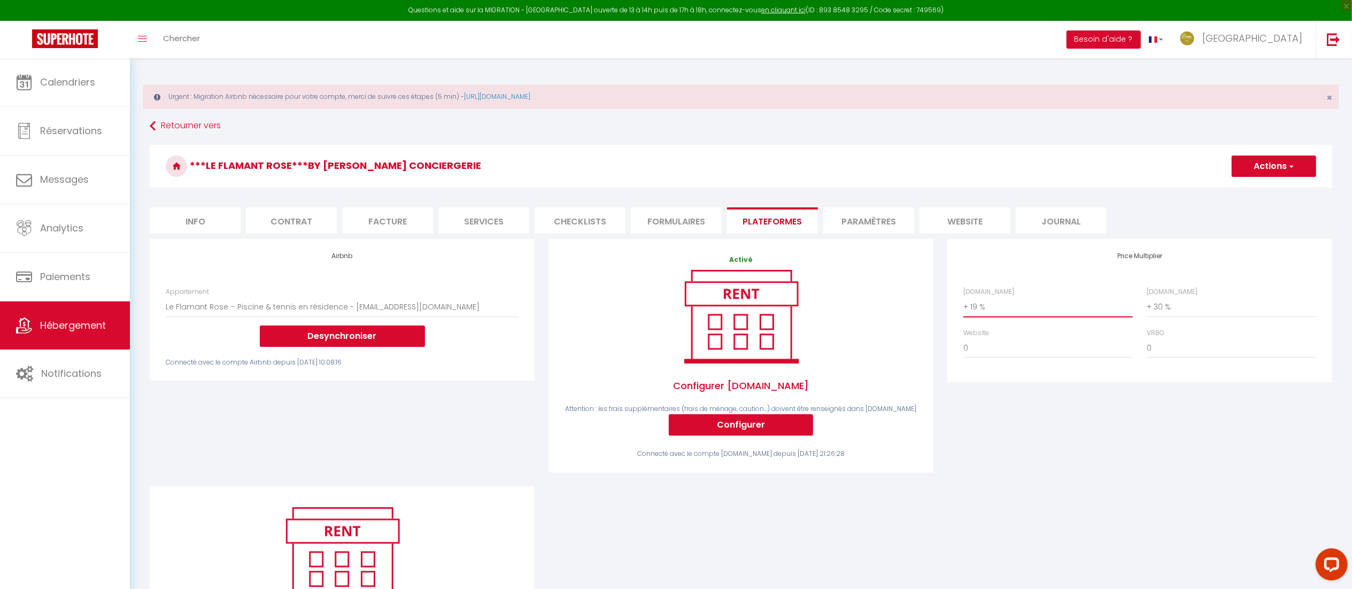
select select "+ 20 %"
click at [963, 297] on select "0 + 1 % + 2 % + 3 % + 4 % + 5 % + 6 % + 7 % + 8 % + 9 %" at bounding box center [1047, 307] width 169 height 20
click at [1264, 167] on button "Actions" at bounding box center [1274, 166] width 84 height 21
click at [1245, 196] on link "Enregistrer" at bounding box center [1273, 190] width 84 height 14
click at [40, 317] on link "Hébergement" at bounding box center [65, 326] width 130 height 48
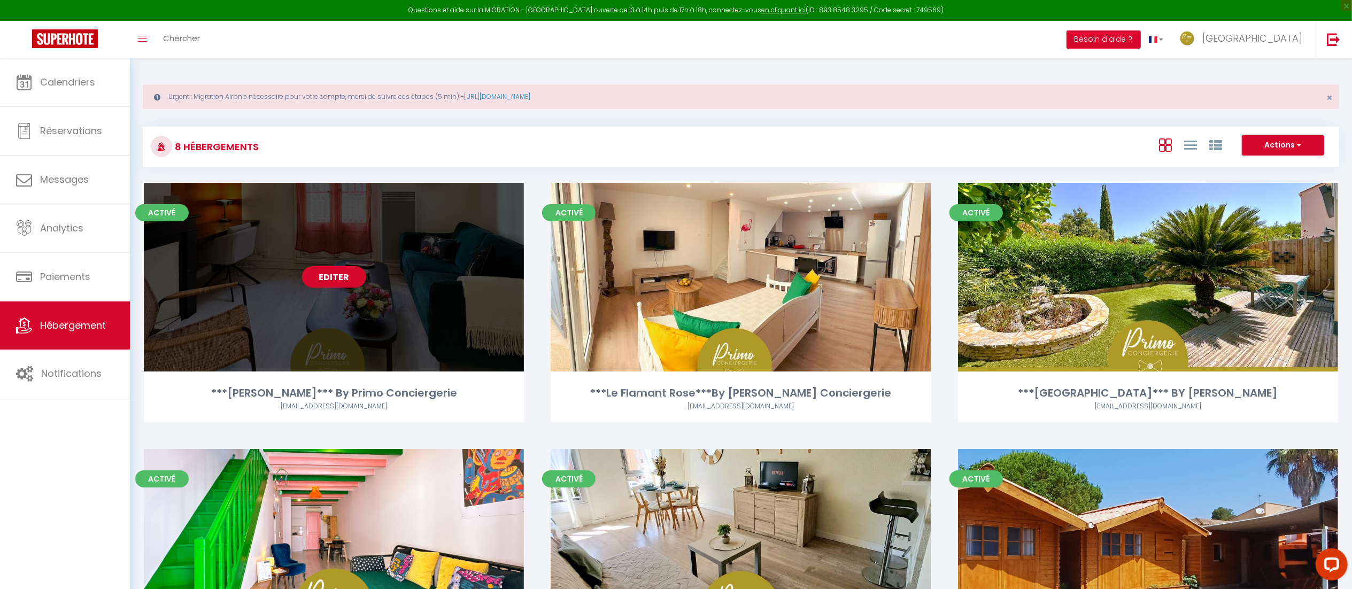
click at [337, 269] on link "Editer" at bounding box center [334, 276] width 64 height 21
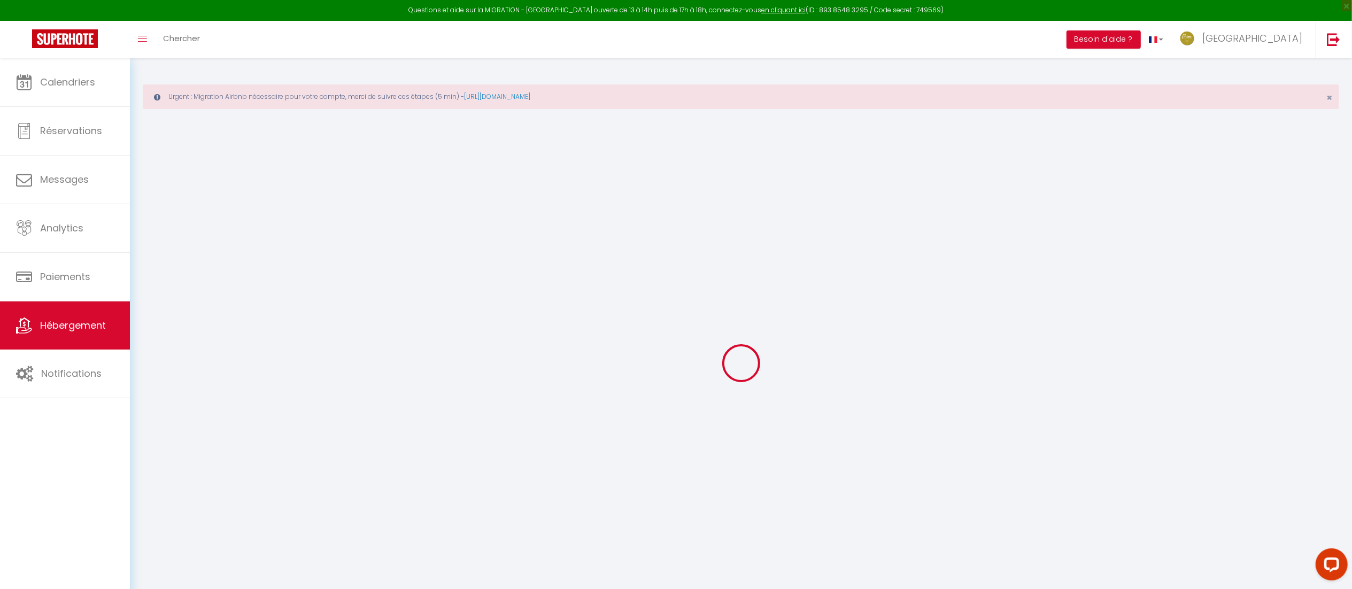
select select "+ 20 %"
select select "+ 30 %"
checkbox input "true"
checkbox input "false"
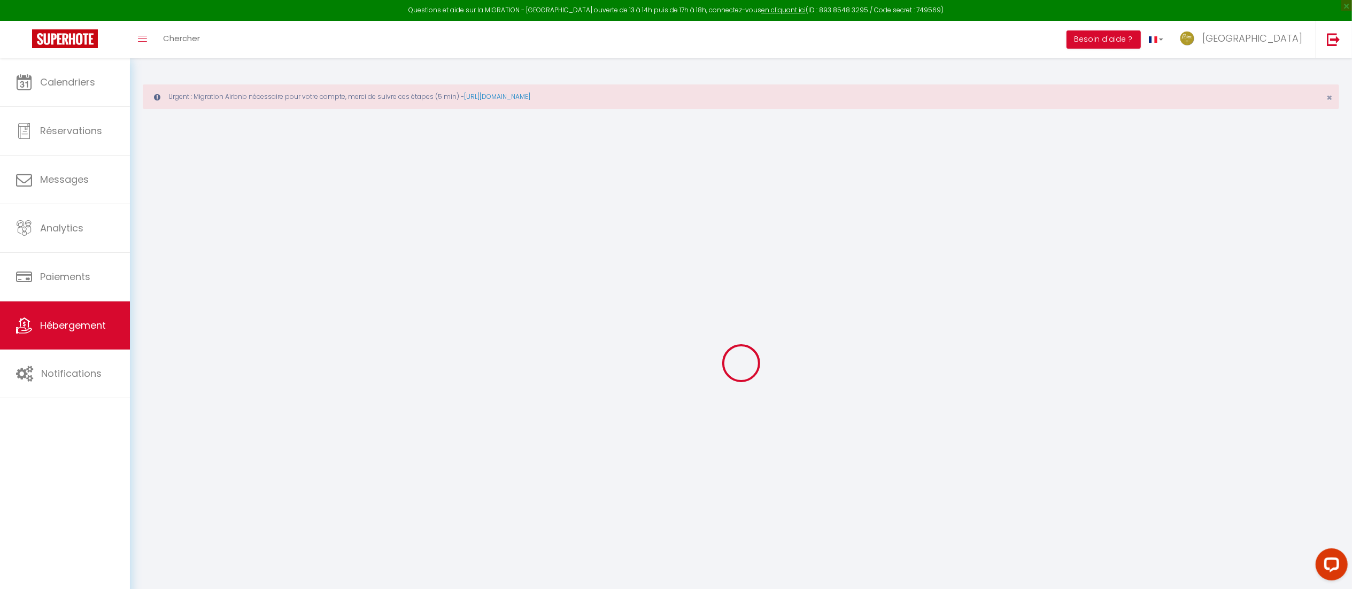
checkbox input "false"
select select
select select "365"
select select "well_reviewed_guests"
select select "EUR"
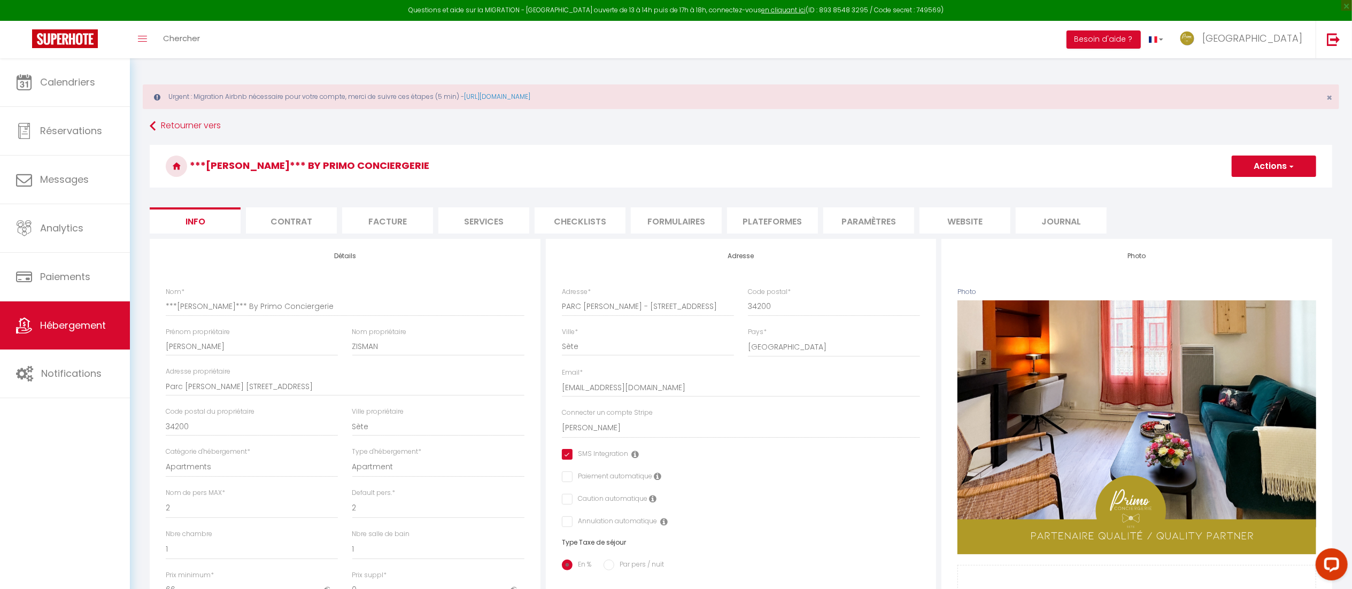
click at [777, 225] on li "Plateformes" at bounding box center [772, 220] width 91 height 26
select select
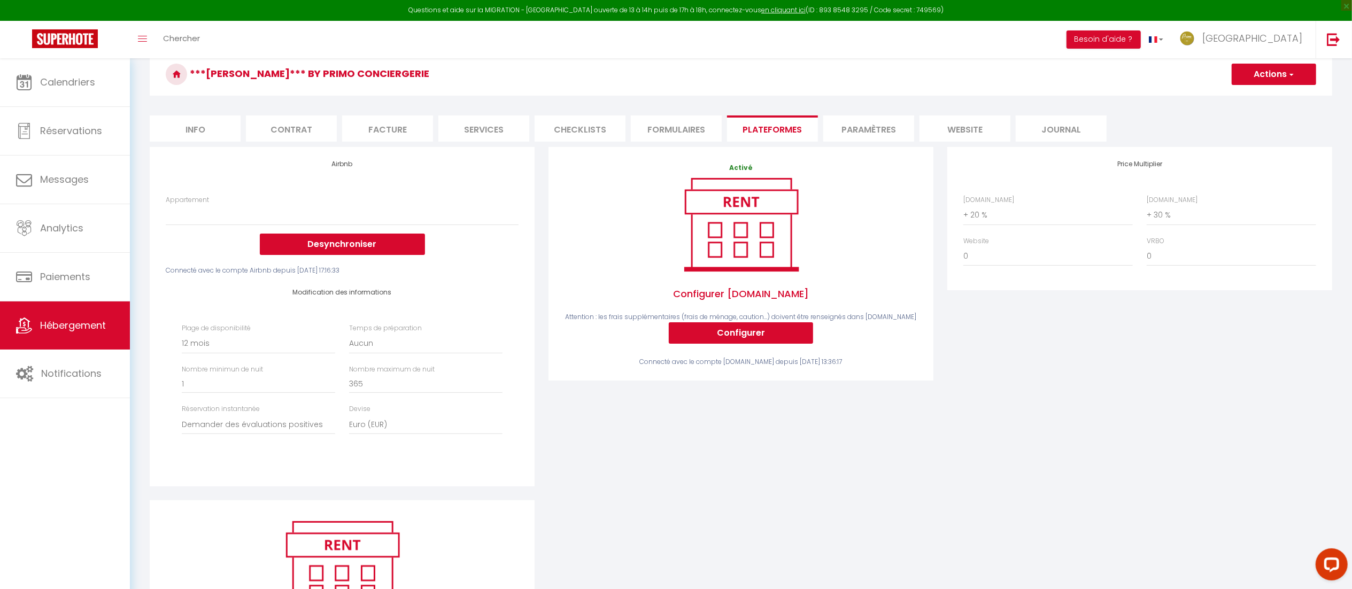
scroll to position [91, 0]
click at [352, 220] on select "[GEOGRAPHIC_DATA] - [EMAIL_ADDRESS][DOMAIN_NAME] Le Simone, charme & calme proc…" at bounding box center [342, 216] width 353 height 20
click at [679, 436] on div "Activé Configurer [DOMAIN_NAME] Attention : les frais supplémentaires (frais de…" at bounding box center [741, 324] width 399 height 353
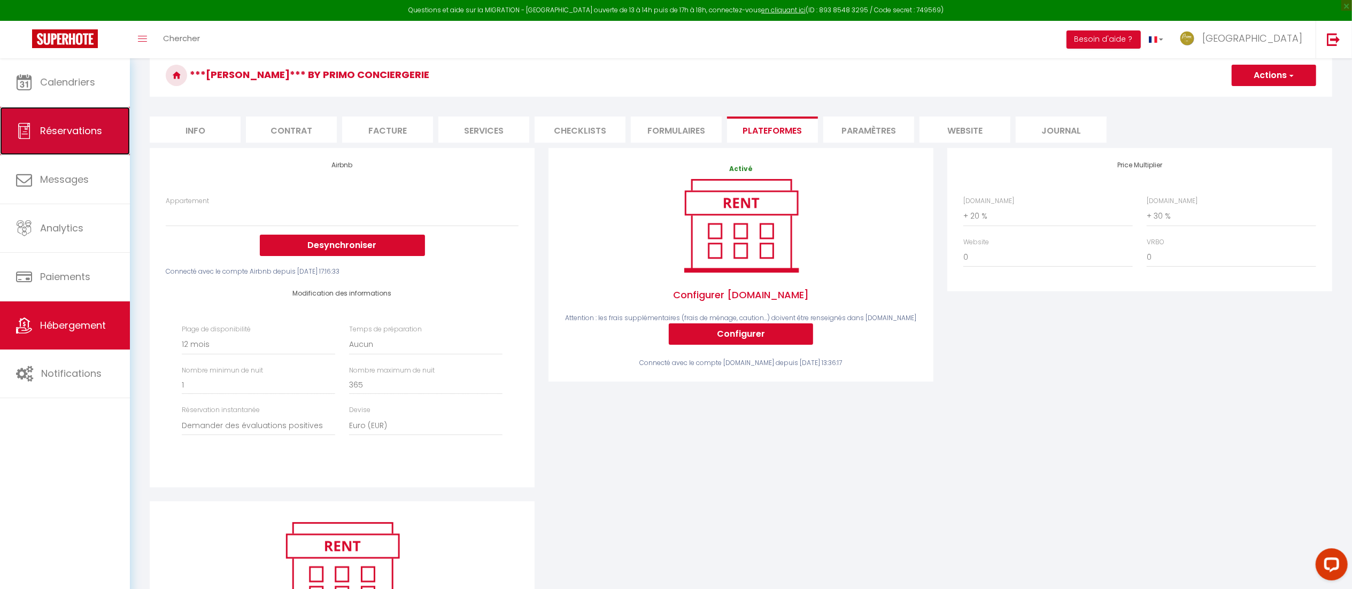
click at [93, 140] on link "Réservations" at bounding box center [65, 131] width 130 height 48
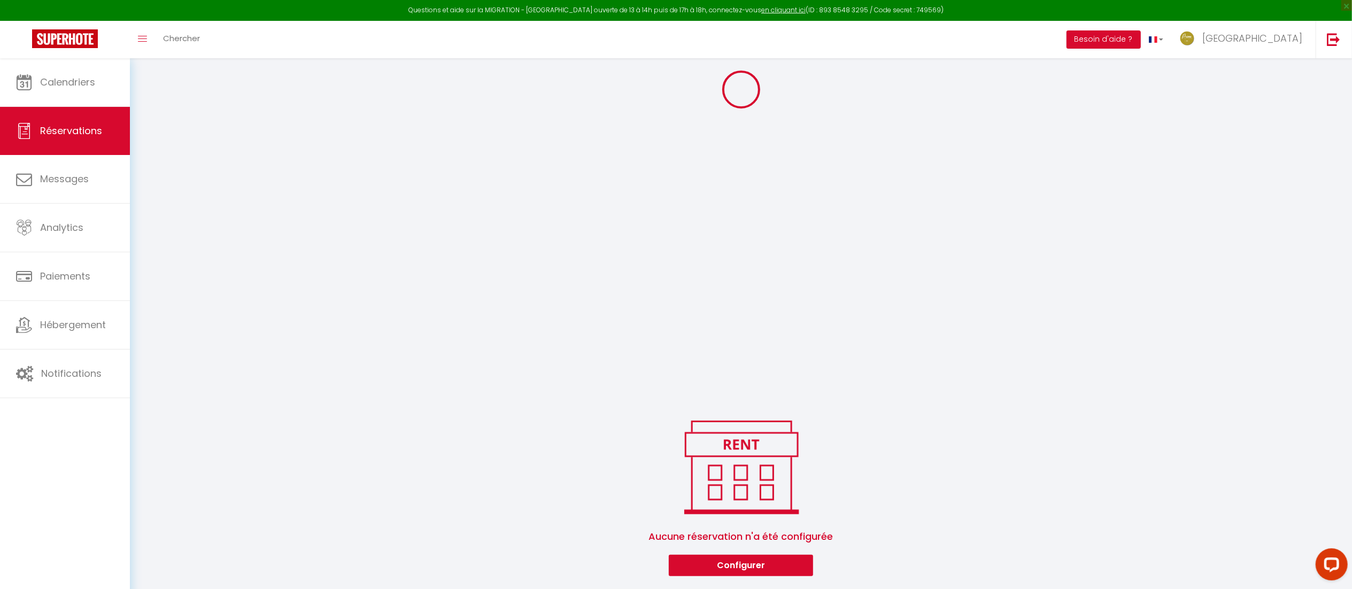
select select "all"
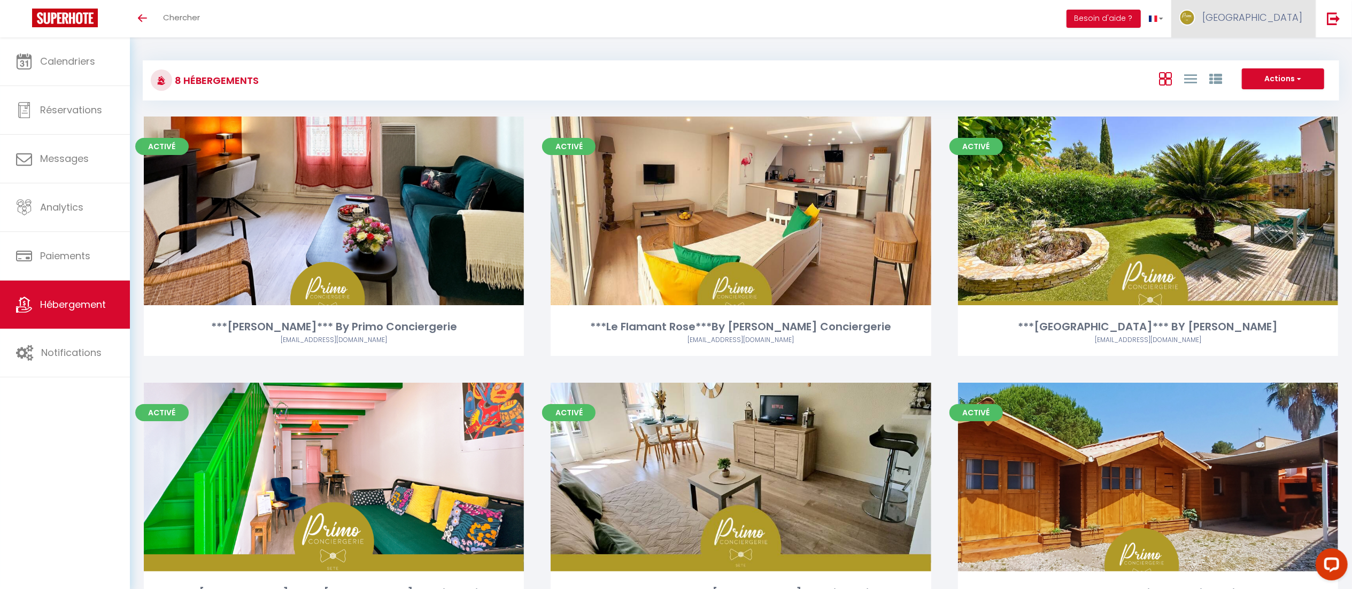
click at [1294, 27] on link "[GEOGRAPHIC_DATA]" at bounding box center [1243, 18] width 144 height 37
click at [1264, 53] on link "Paramètres" at bounding box center [1272, 53] width 79 height 18
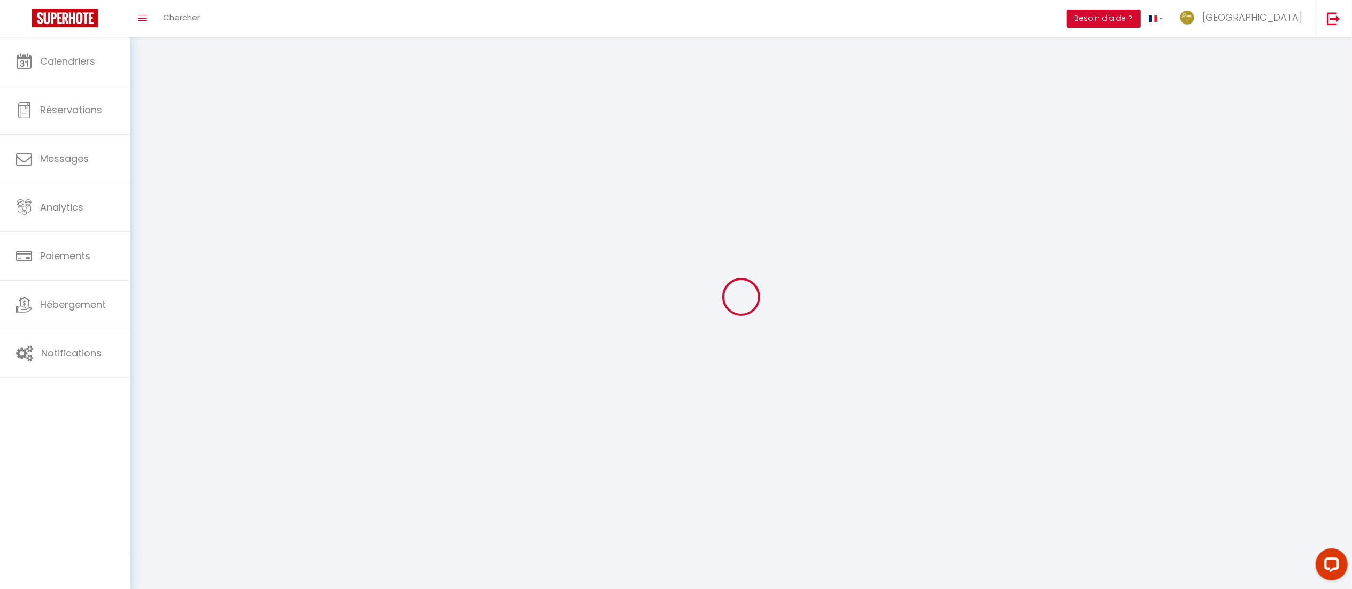
type input "[GEOGRAPHIC_DATA]"
type input "Primo Conciergerie"
type input "0631447117"
type input "[STREET_ADDRESS]"
type input "75009"
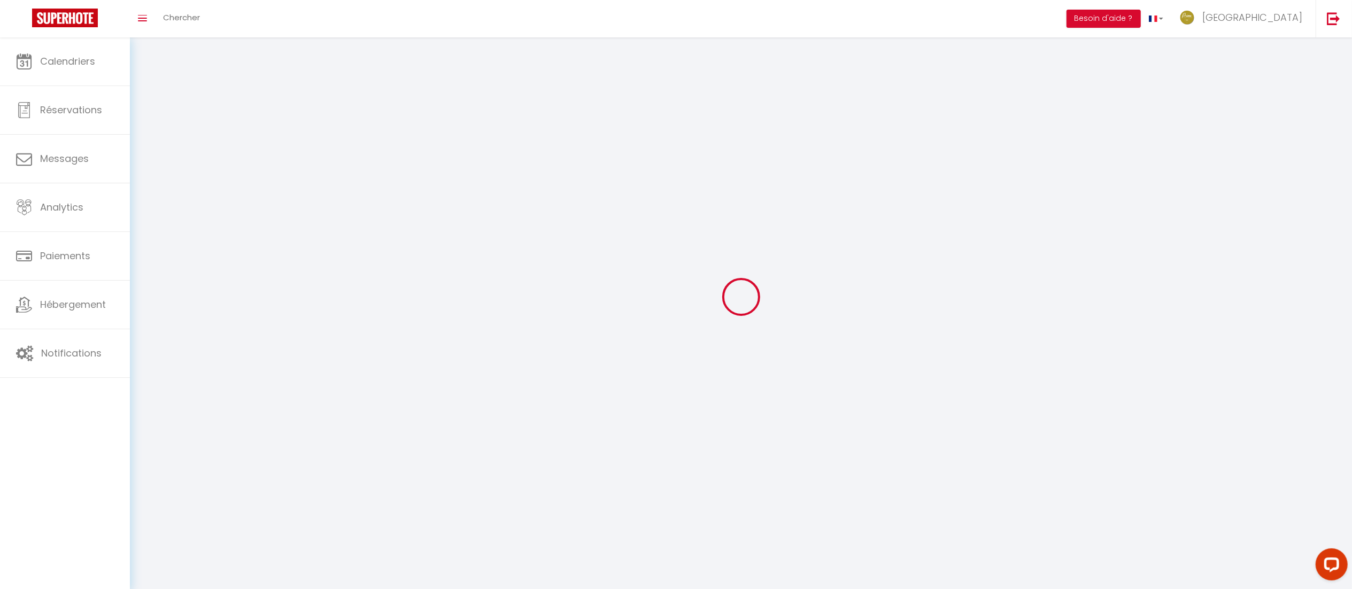
type input "[GEOGRAPHIC_DATA]"
type input "359kdISKXv6lt1PmiQVppuxMM"
type input "XoC7JPTQsexEl5mQTVXp1Uas6"
type input "[URL][DOMAIN_NAME]"
select select "28"
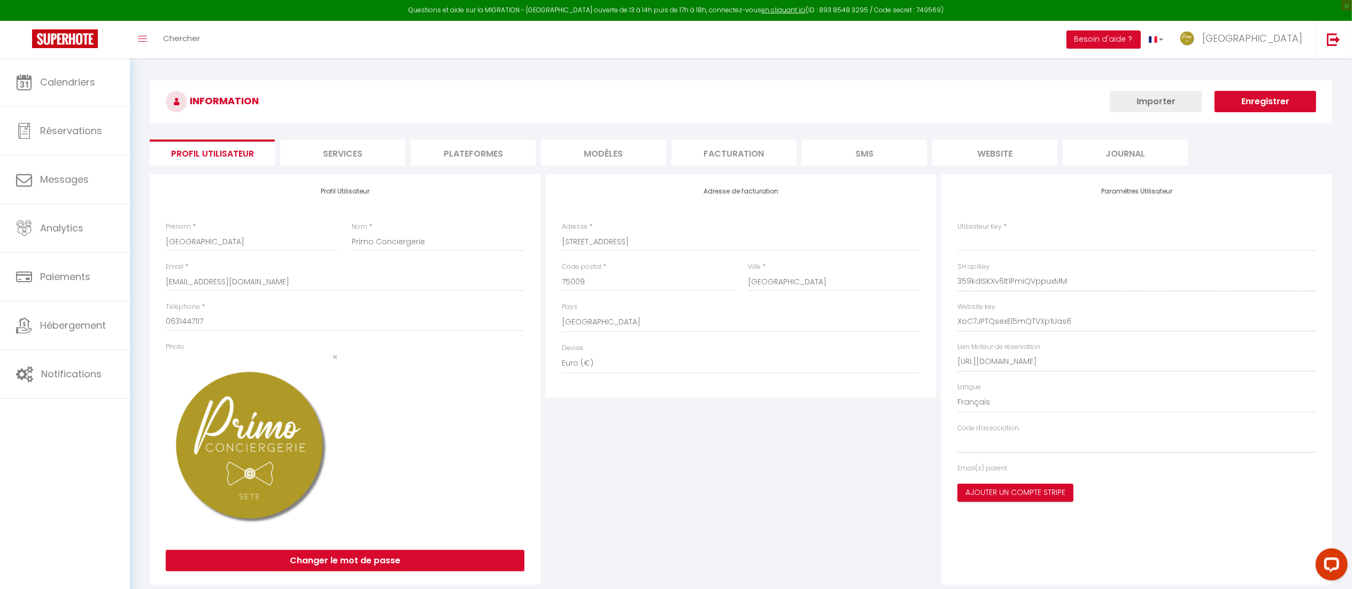
type input "359kdISKXv6lt1PmiQVppuxMM"
type input "XoC7JPTQsexEl5mQTVXp1Uas6"
type input "[URL][DOMAIN_NAME]"
select select "fr"
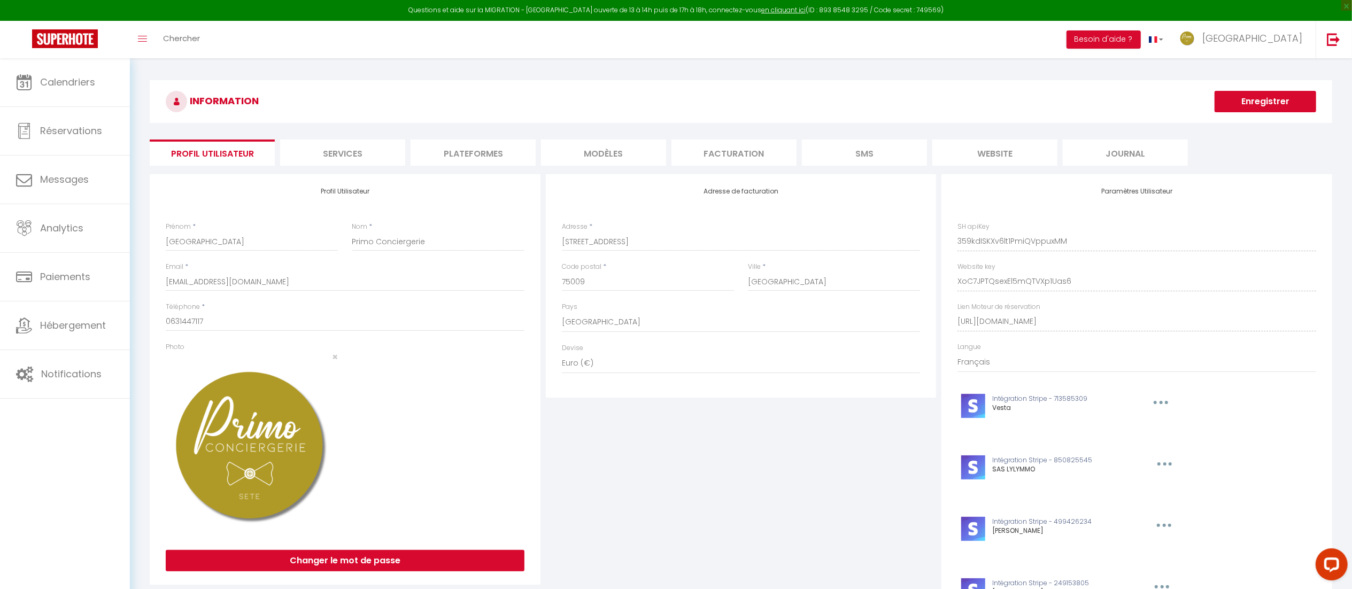
click at [477, 137] on div "INFORMATION Enregistrer Profil Utilisateur Services Plateformes MODÈLES Factura…" at bounding box center [741, 407] width 1183 height 655
click at [469, 145] on li "Plateformes" at bounding box center [473, 153] width 125 height 26
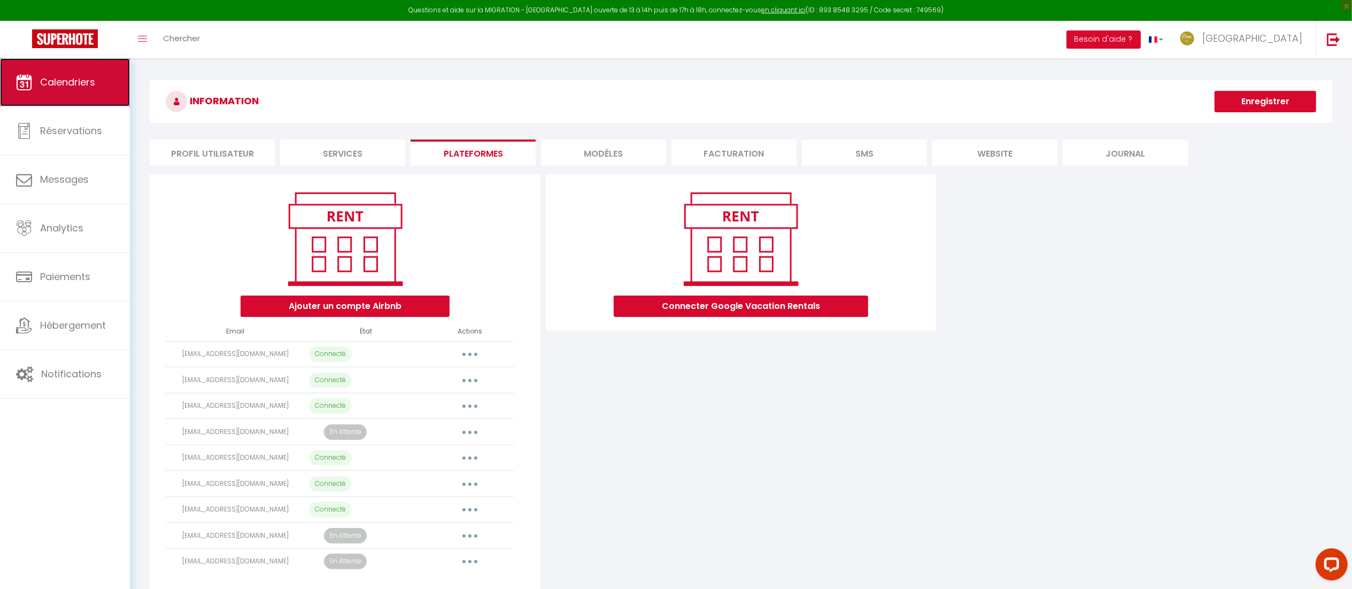
click at [92, 94] on link "Calendriers" at bounding box center [65, 82] width 130 height 48
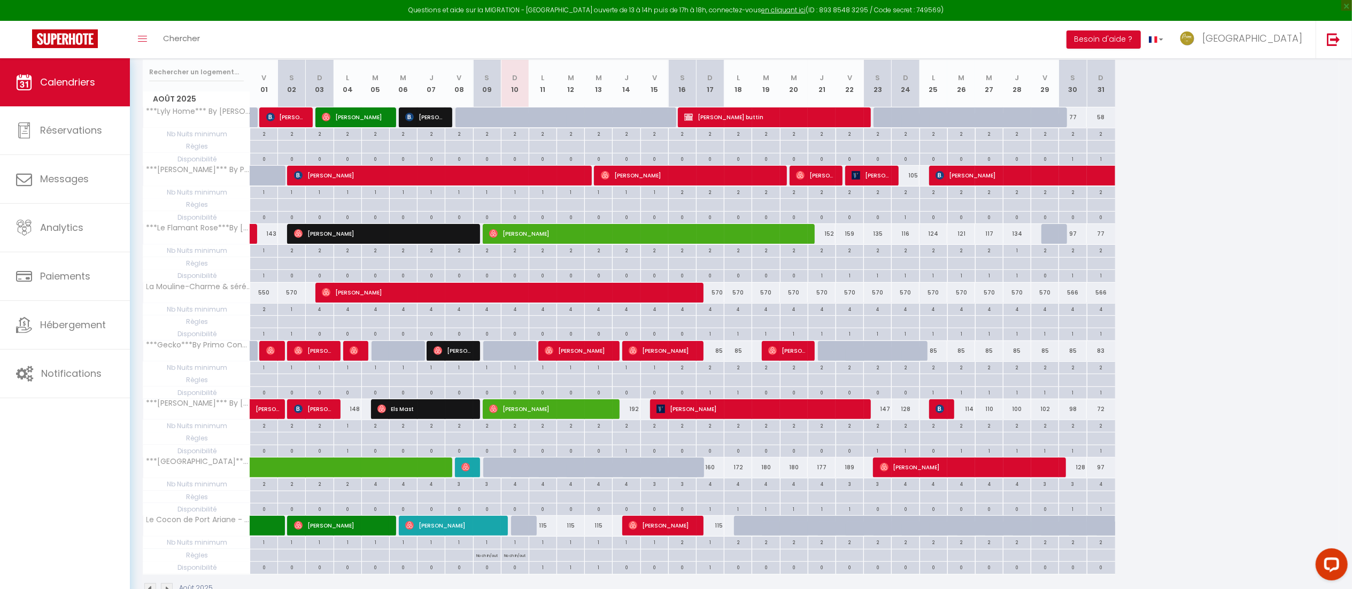
scroll to position [183, 0]
